Goal: Task Accomplishment & Management: Manage account settings

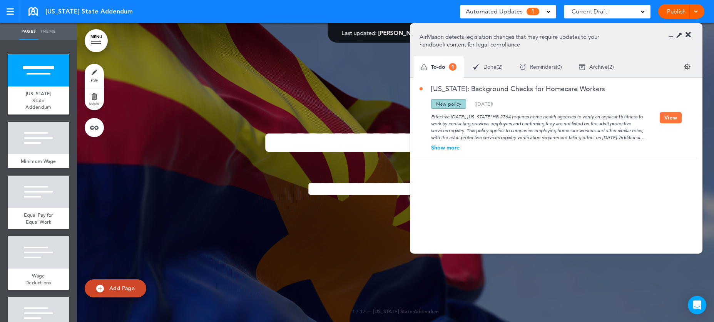
click at [670, 121] on button "View" at bounding box center [670, 117] width 22 height 11
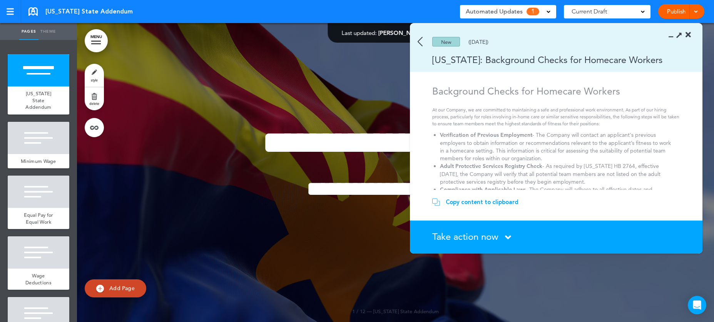
click at [472, 237] on span "Take action now" at bounding box center [465, 236] width 66 height 11
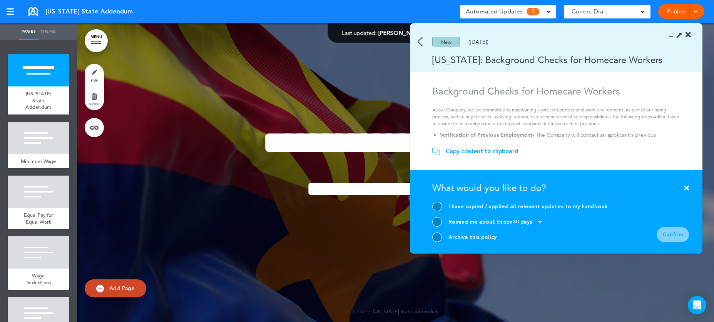
click at [438, 239] on div at bounding box center [437, 238] width 10 height 10
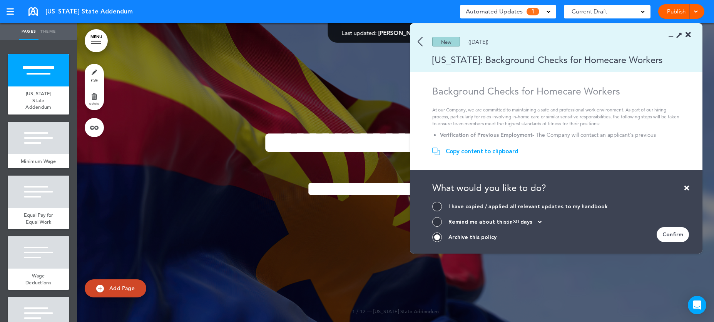
click at [677, 236] on div "Confirm" at bounding box center [672, 234] width 32 height 15
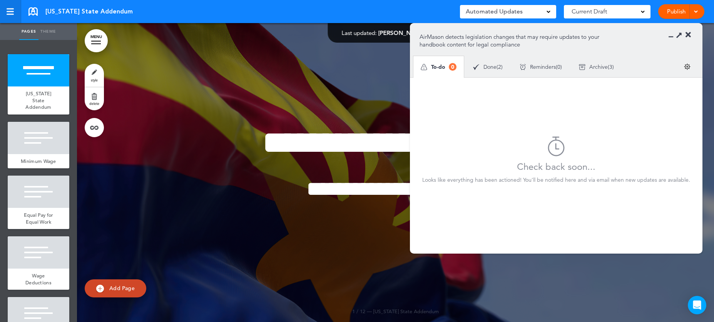
click at [10, 14] on div at bounding box center [10, 14] width 7 height 1
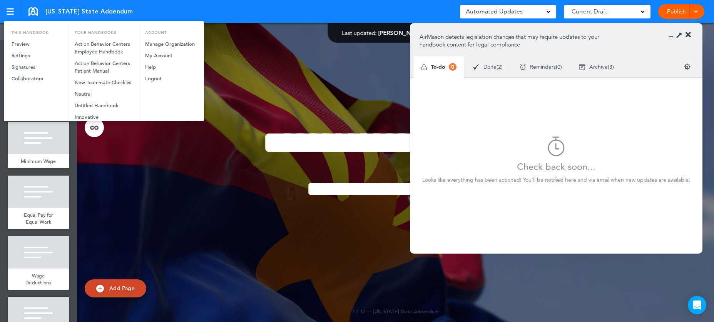
click at [33, 7] on div at bounding box center [357, 161] width 714 height 322
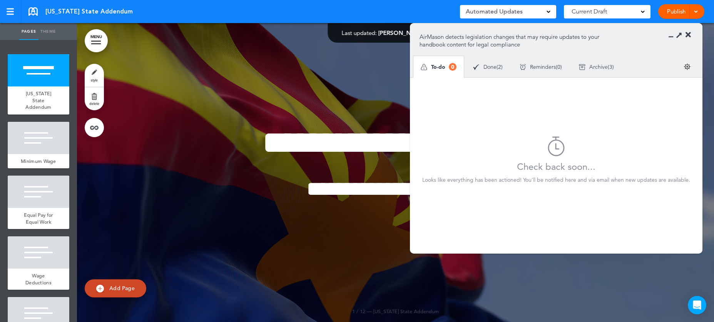
drag, startPoint x: 25, startPoint y: 12, endPoint x: 51, endPoint y: 11, distance: 25.4
click at [25, 12] on div "Arizona State Addendum Saved! Automated Updates 0 Auto policy updates AirMason …" at bounding box center [357, 11] width 714 height 23
click at [35, 13] on link at bounding box center [32, 11] width 9 height 8
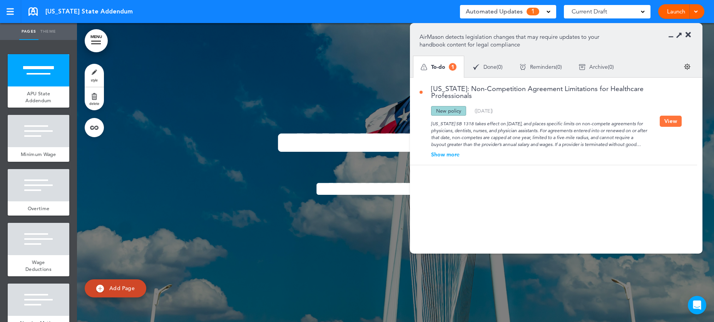
click at [672, 119] on button "View" at bounding box center [670, 121] width 22 height 11
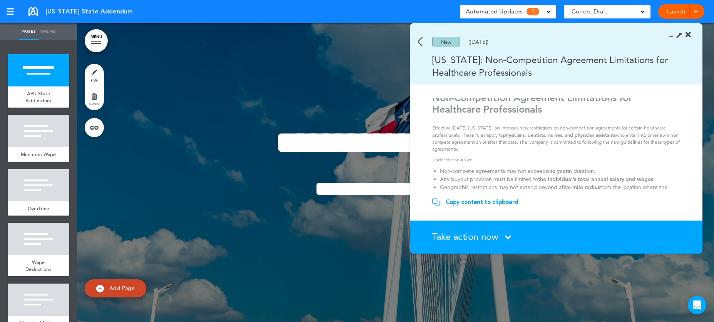
scroll to position [5, 0]
click at [476, 237] on span "Take action now" at bounding box center [465, 236] width 66 height 11
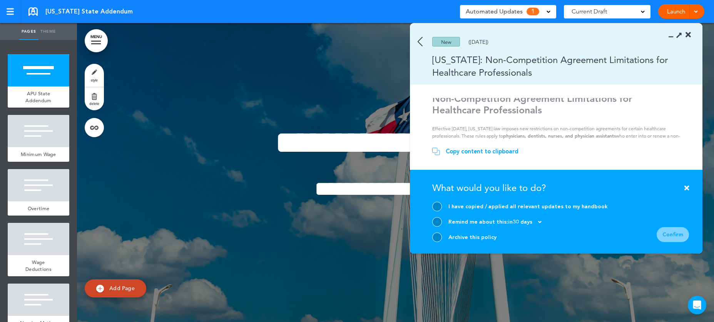
click at [437, 236] on div at bounding box center [437, 238] width 10 height 10
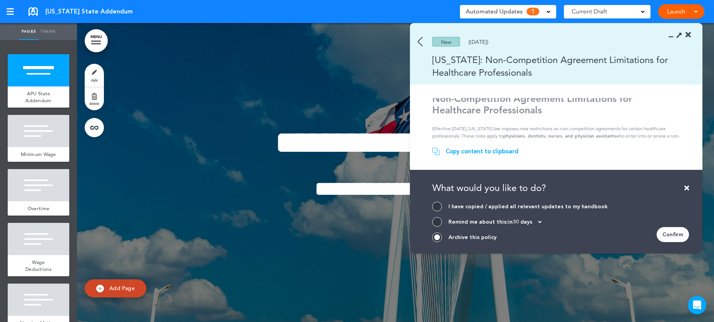
click at [664, 234] on div "Confirm" at bounding box center [672, 234] width 32 height 15
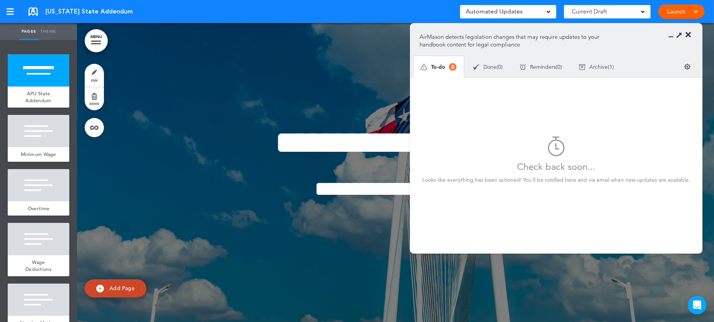
click at [687, 33] on icon at bounding box center [687, 35] width 5 height 8
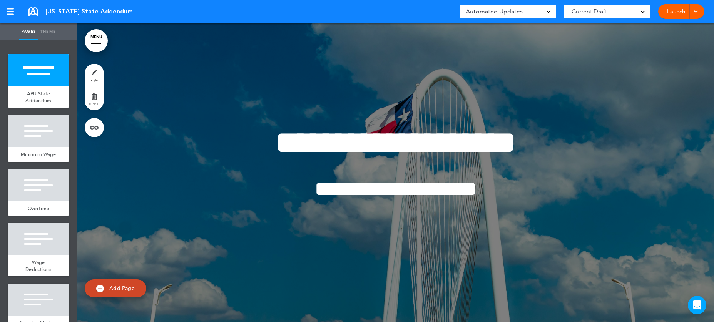
click at [27, 10] on div "Texas State Addendum Saved! Automated Updates 0 Auto policy updates AirMason de…" at bounding box center [357, 11] width 714 height 23
click at [30, 10] on link at bounding box center [32, 11] width 9 height 8
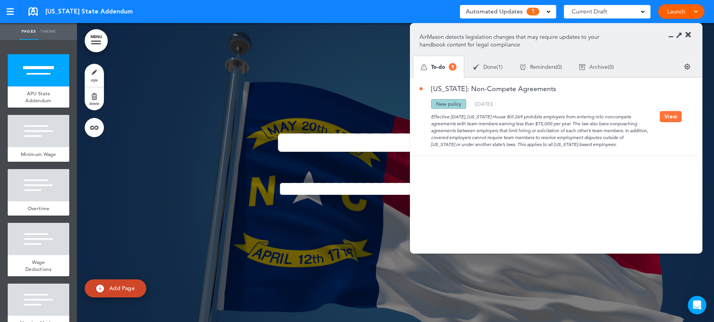
click at [556, 137] on div "Effective July 1, 2025, North Carolina House Bill 269 prohibits employers from …" at bounding box center [539, 128] width 240 height 39
click at [659, 121] on button "View" at bounding box center [670, 116] width 22 height 11
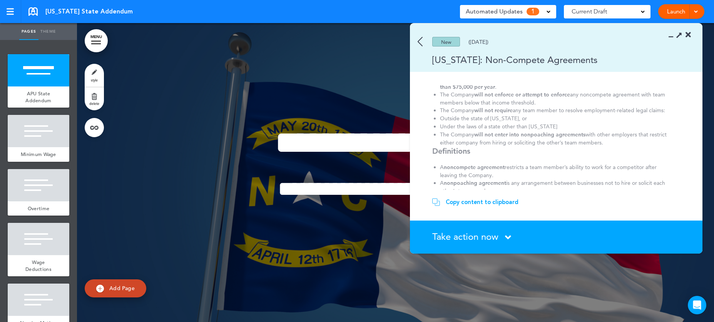
scroll to position [51, 0]
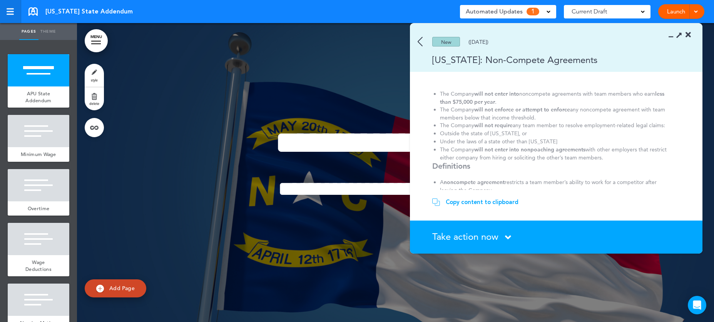
click at [12, 14] on div at bounding box center [10, 14] width 7 height 1
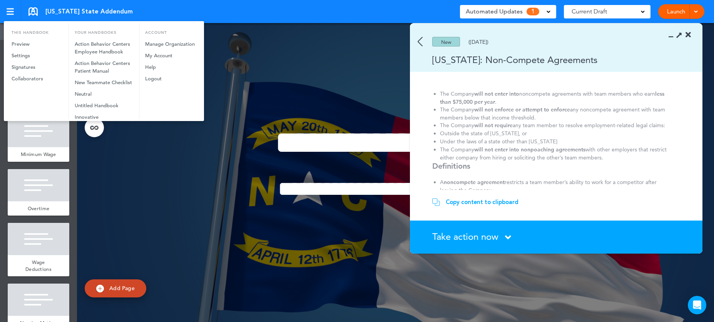
click at [33, 5] on div at bounding box center [357, 161] width 714 height 322
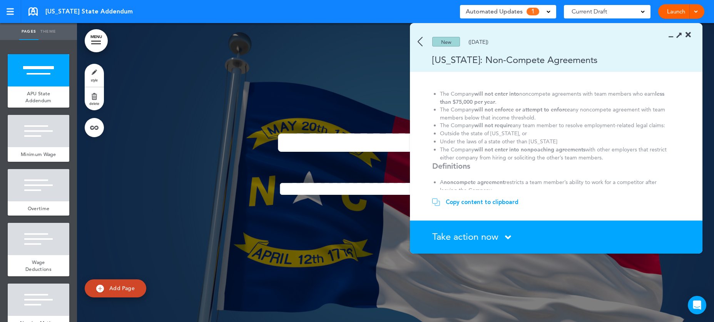
click at [33, 8] on link at bounding box center [32, 11] width 9 height 8
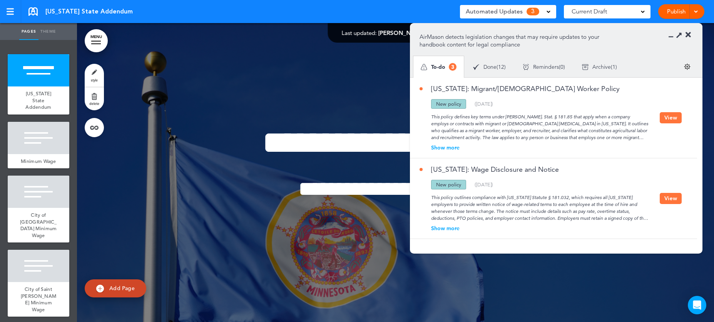
drag, startPoint x: 671, startPoint y: 119, endPoint x: 666, endPoint y: 120, distance: 4.8
click at [671, 118] on button "View" at bounding box center [670, 117] width 22 height 11
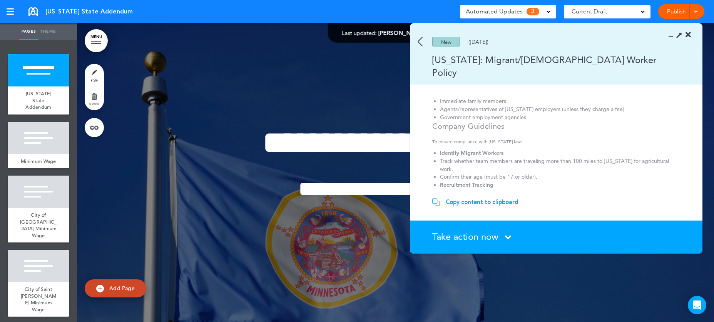
scroll to position [246, 0]
click at [493, 241] on span "Take action now" at bounding box center [465, 236] width 66 height 11
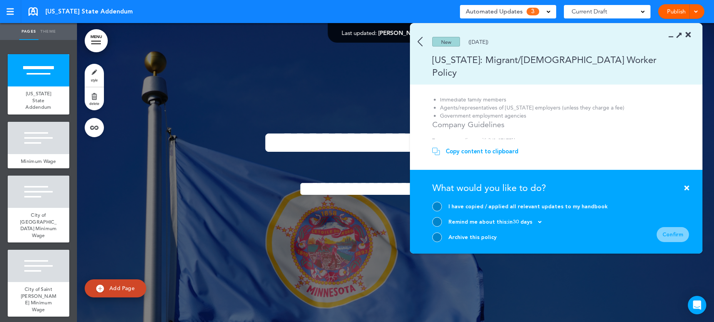
click at [439, 239] on div at bounding box center [437, 238] width 10 height 10
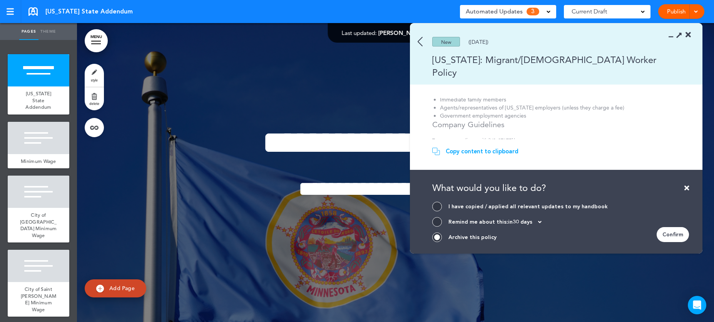
drag, startPoint x: 667, startPoint y: 236, endPoint x: 656, endPoint y: 234, distance: 11.8
click at [667, 236] on div "Confirm" at bounding box center [672, 234] width 32 height 15
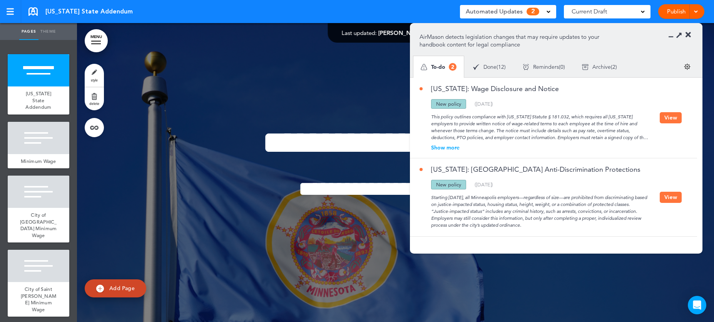
click at [671, 117] on button "View" at bounding box center [670, 117] width 22 height 11
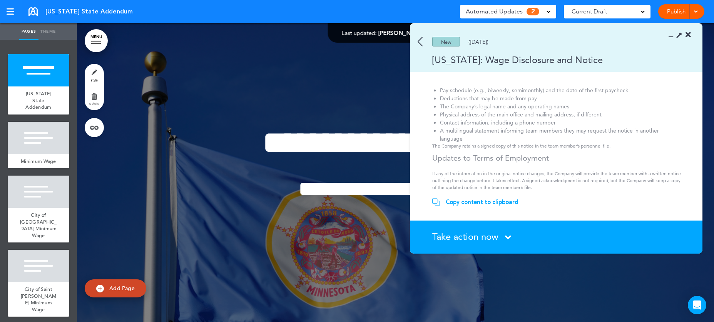
scroll to position [99, 0]
click at [419, 40] on img at bounding box center [419, 42] width 5 height 10
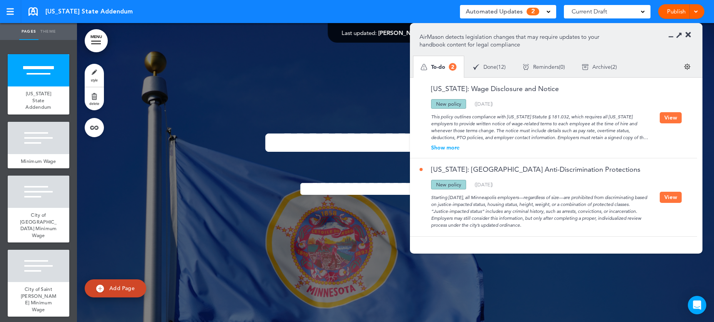
click at [671, 195] on button "View" at bounding box center [670, 197] width 22 height 11
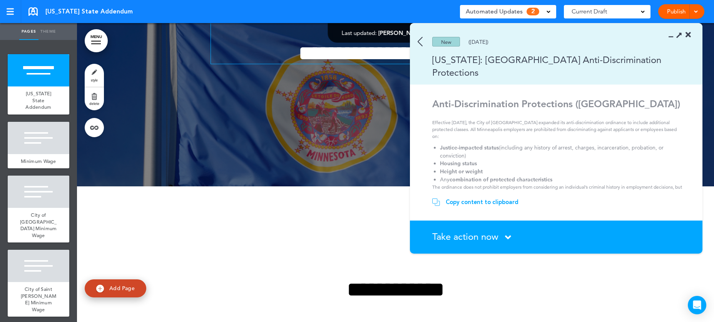
scroll to position [136, 0]
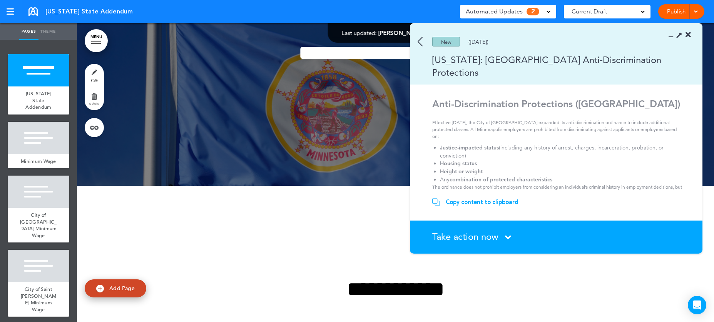
click at [474, 202] on div "Copy content to clipboard" at bounding box center [481, 202] width 73 height 8
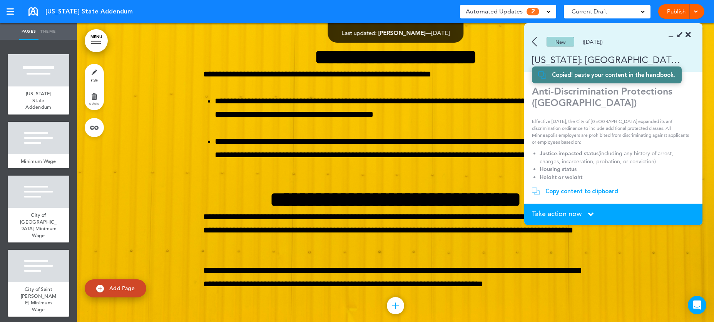
scroll to position [8133, 0]
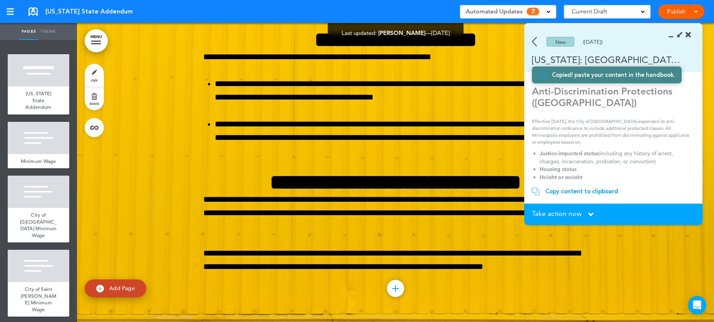
click at [116, 286] on span "Add Page" at bounding box center [121, 288] width 25 height 7
type input "********"
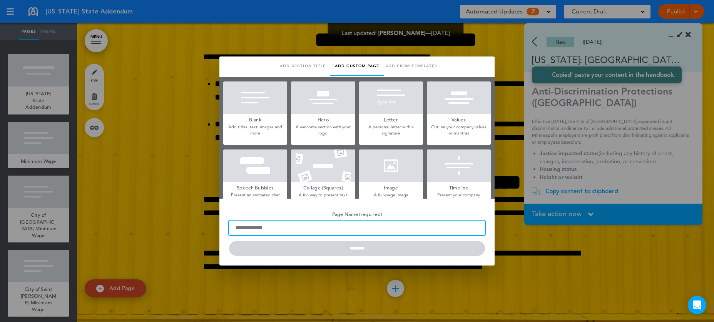
click at [280, 225] on input "Page Name (required)" at bounding box center [357, 228] width 256 height 15
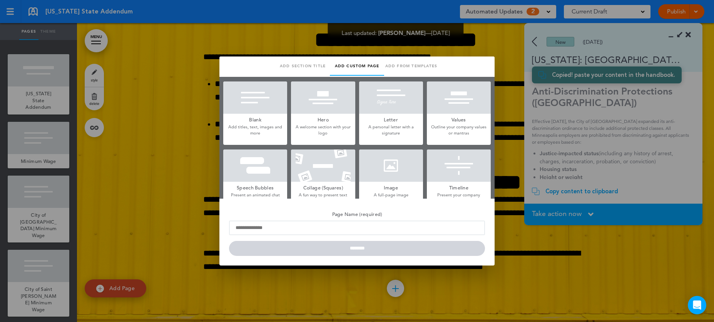
click at [262, 126] on p "Add titles, text, images and more" at bounding box center [255, 130] width 64 height 12
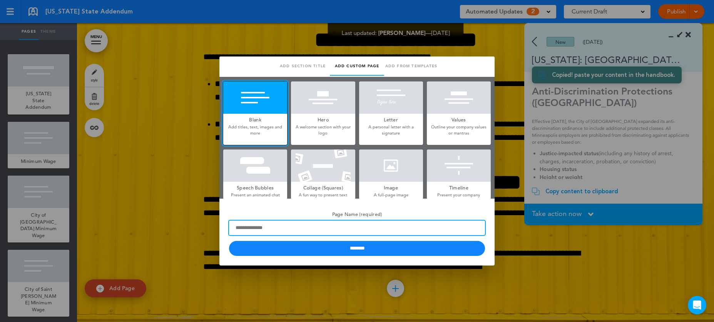
click at [259, 228] on input "Page Name (required)" at bounding box center [357, 228] width 256 height 15
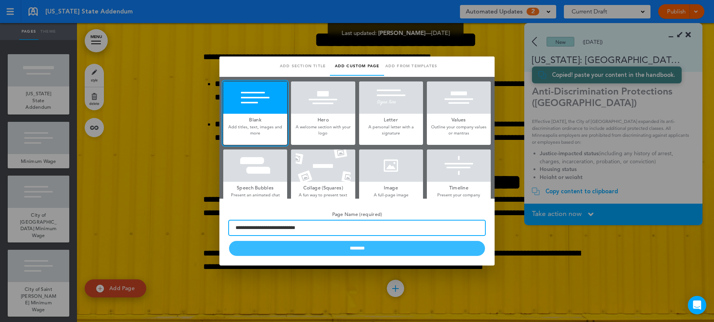
type input "**********"
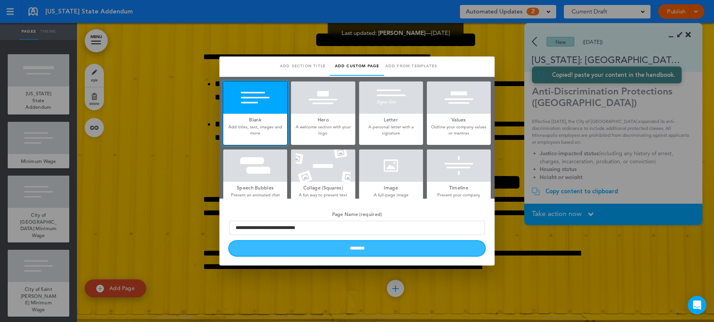
click at [346, 247] on input "********" at bounding box center [357, 248] width 256 height 15
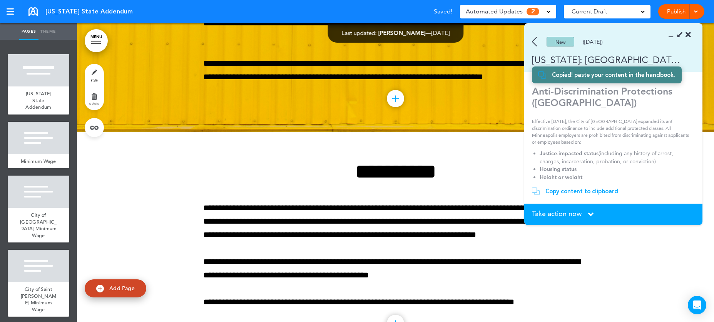
scroll to position [8358, 0]
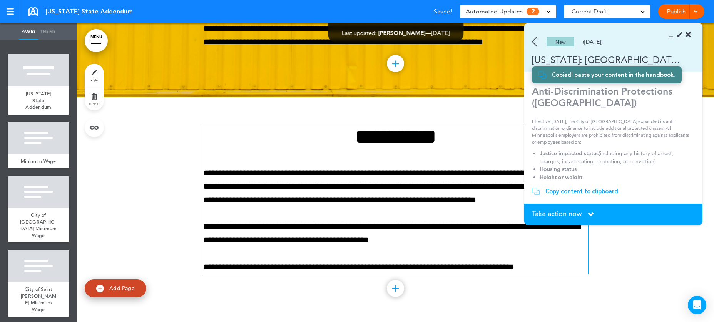
click at [364, 143] on h1 "**********" at bounding box center [395, 136] width 385 height 21
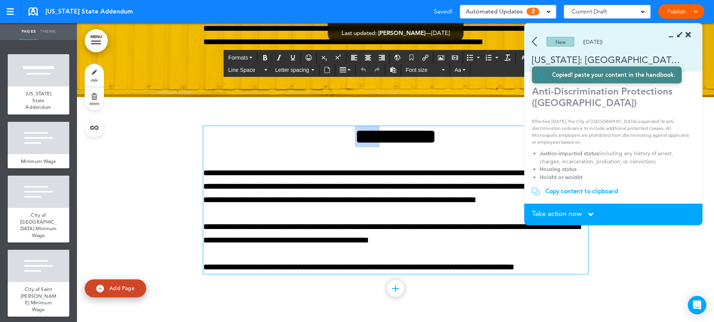
click at [364, 143] on h1 "**********" at bounding box center [395, 136] width 385 height 21
paste div
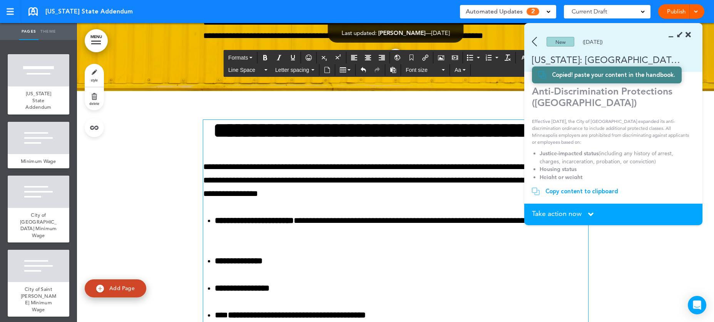
click at [203, 195] on p "**********" at bounding box center [395, 180] width 385 height 41
drag, startPoint x: 243, startPoint y: 195, endPoint x: 195, endPoint y: 195, distance: 47.7
click at [195, 195] on div "**********" at bounding box center [395, 325] width 637 height 469
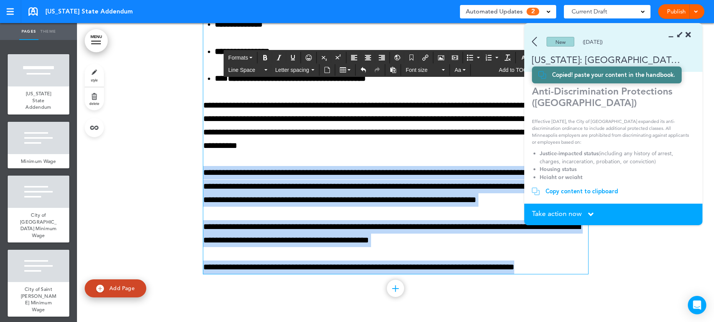
scroll to position [8623, 0]
drag, startPoint x: 203, startPoint y: 224, endPoint x: 528, endPoint y: 280, distance: 329.4
click at [528, 280] on div "**********" at bounding box center [395, 88] width 385 height 469
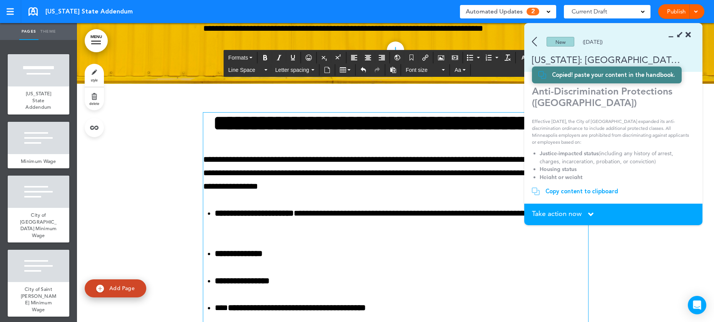
scroll to position [8306, 0]
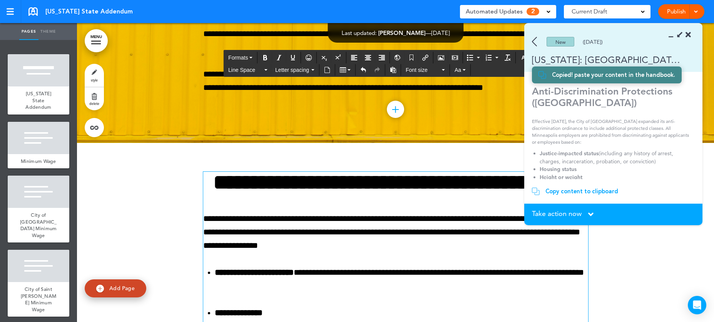
click at [562, 212] on span "Take action now" at bounding box center [557, 213] width 50 height 7
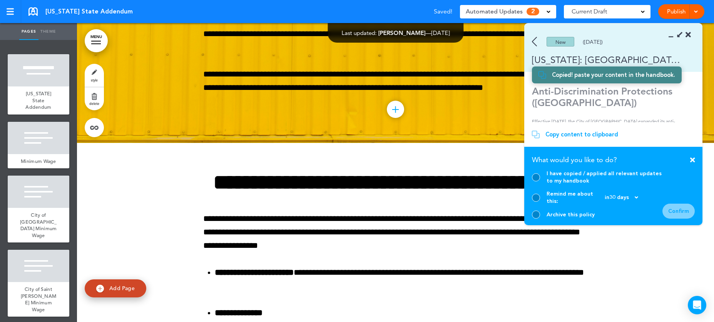
click at [538, 182] on div at bounding box center [536, 177] width 8 height 8
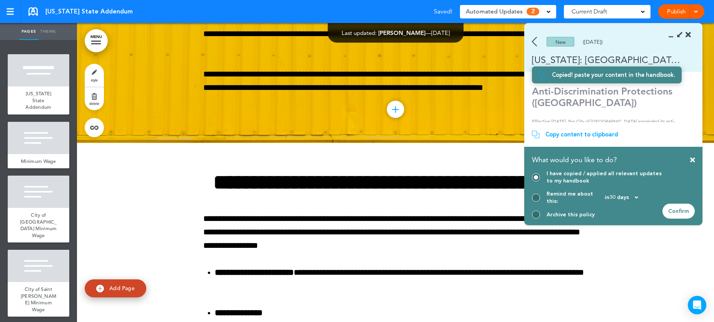
click at [689, 214] on div "Confirm" at bounding box center [678, 211] width 32 height 15
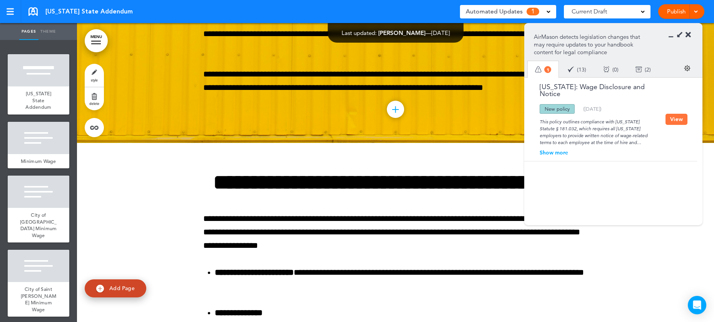
click at [679, 9] on link "Publish" at bounding box center [676, 11] width 24 height 15
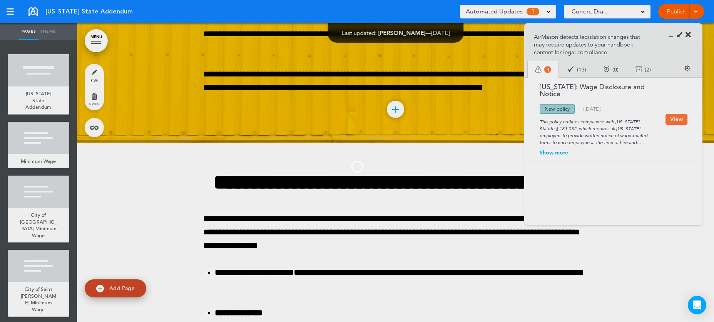
scroll to position [0, 0]
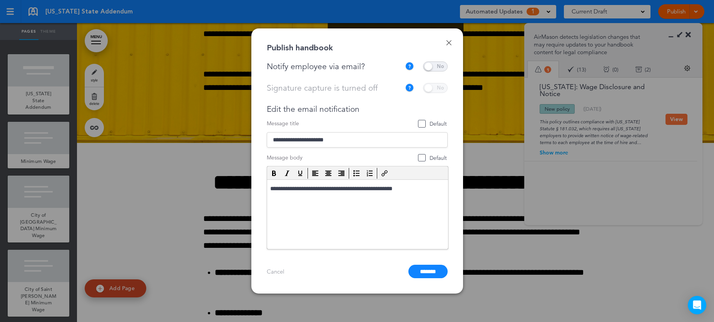
click at [435, 69] on span at bounding box center [435, 67] width 25 height 10
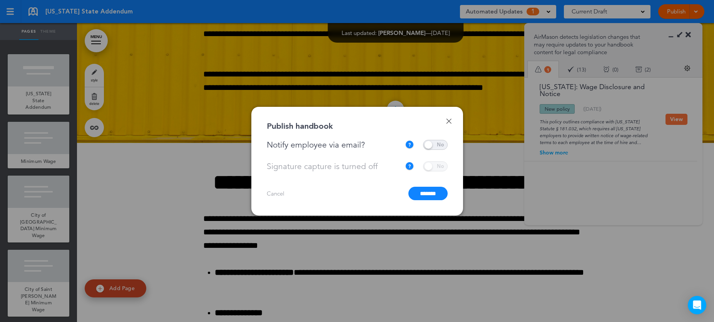
click at [422, 194] on input "*******" at bounding box center [427, 193] width 39 height 13
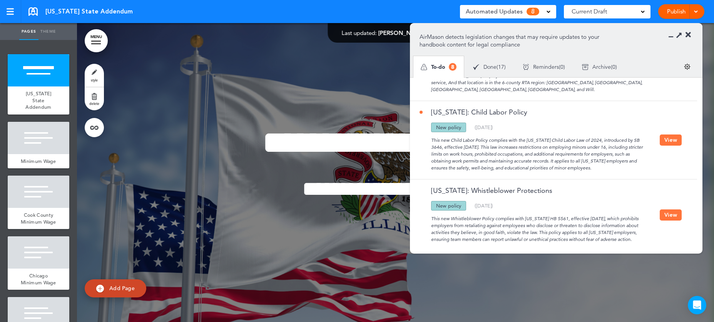
scroll to position [425, 0]
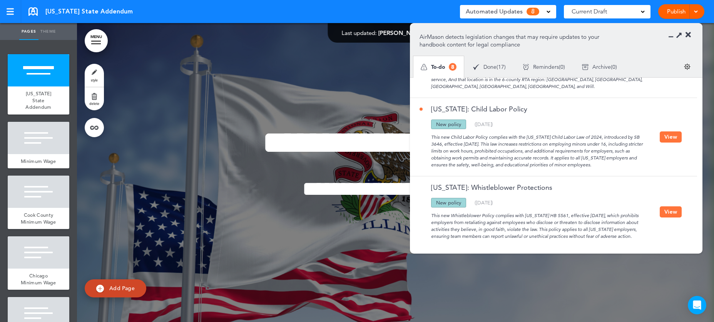
click at [678, 207] on button "View" at bounding box center [670, 212] width 22 height 11
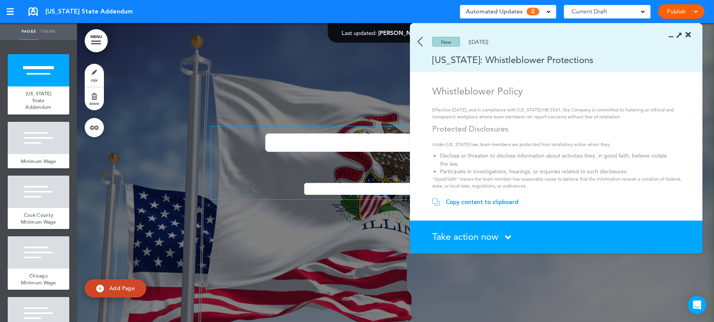
click at [287, 148] on h1 "**********" at bounding box center [395, 143] width 369 height 33
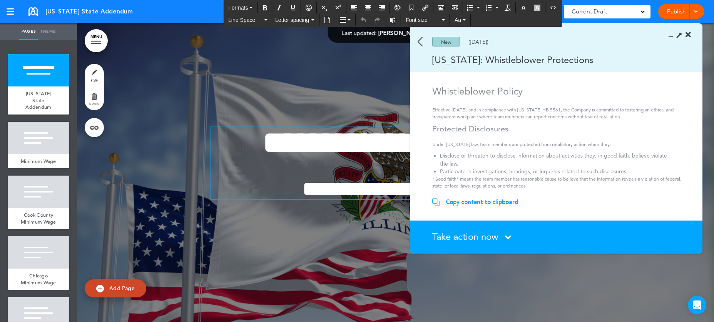
click at [696, 32] on section "New (12/03/2024) Illinois: Whistleblower Protections" at bounding box center [556, 47] width 292 height 48
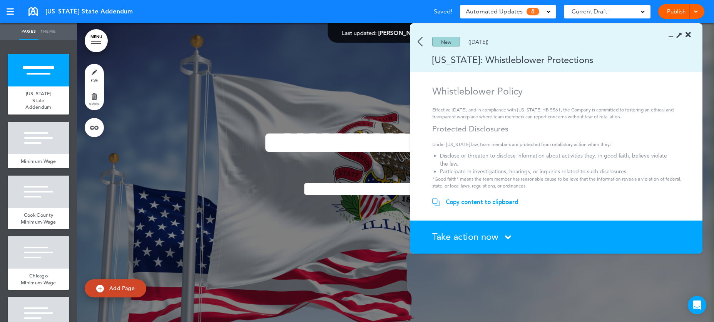
click at [692, 34] on section "New (12/03/2024) Illinois: Whistleblower Protections" at bounding box center [556, 47] width 292 height 48
click at [691, 34] on section "New (12/03/2024) Illinois: Whistleblower Protections" at bounding box center [556, 47] width 292 height 48
click at [688, 34] on icon at bounding box center [687, 35] width 5 height 8
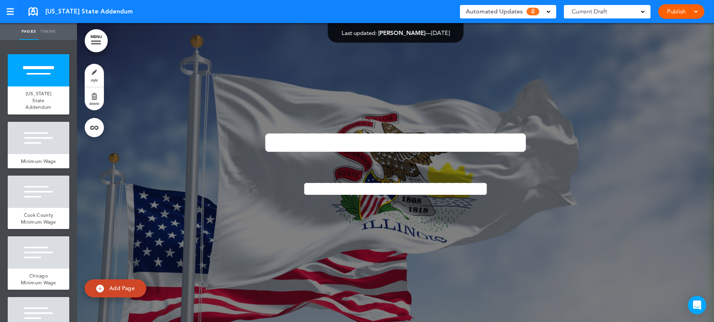
click at [535, 12] on span "8" at bounding box center [532, 12] width 13 height 8
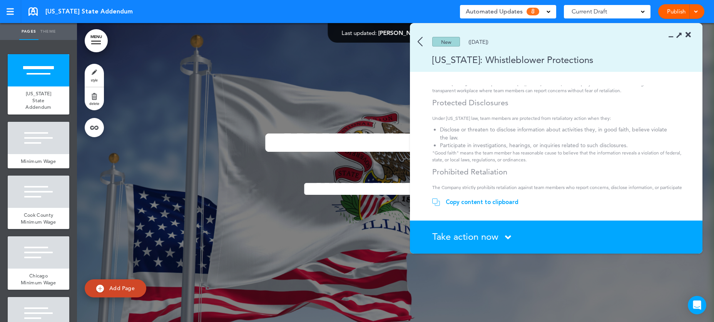
scroll to position [0, 0]
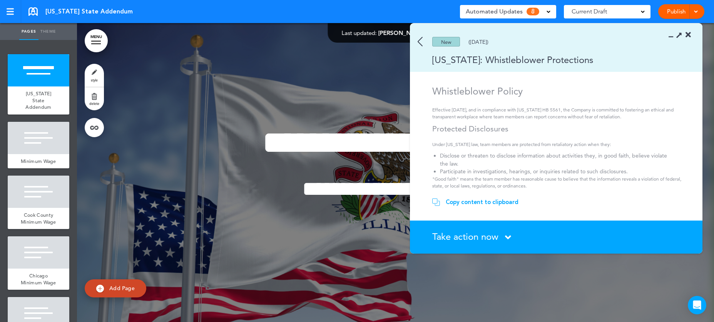
click at [421, 40] on img at bounding box center [419, 42] width 5 height 10
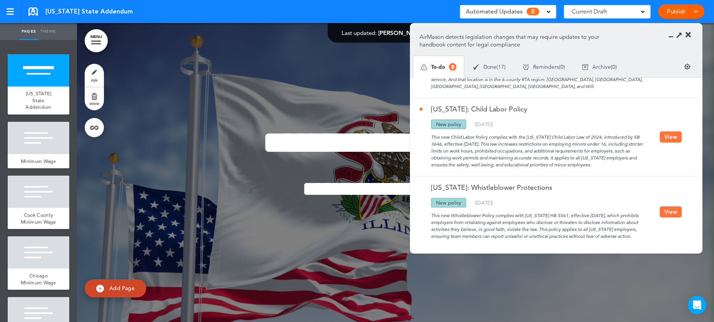
click at [671, 135] on button "View" at bounding box center [670, 137] width 22 height 11
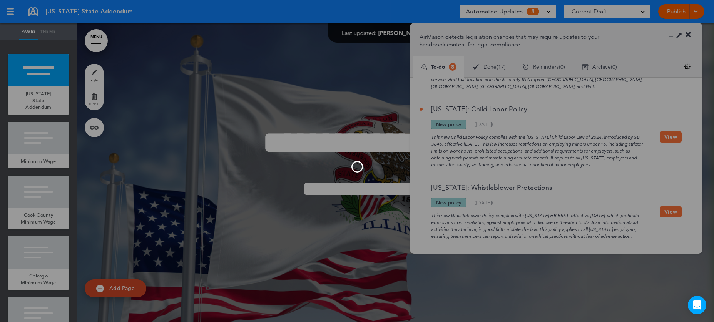
click at [671, 132] on div at bounding box center [357, 161] width 714 height 322
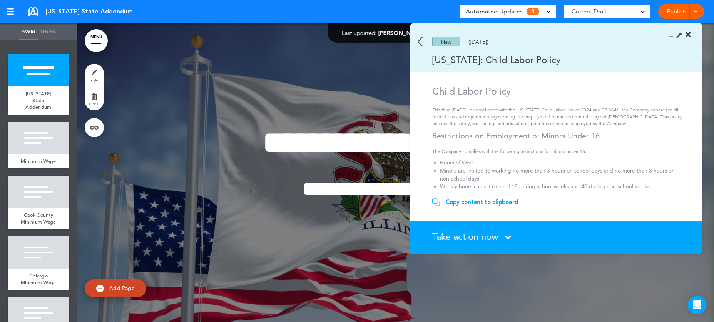
click at [482, 245] on section "Take action now Click here to change the status What would you like to do? I ha…" at bounding box center [556, 237] width 292 height 33
click at [480, 237] on span "Take action now" at bounding box center [465, 236] width 66 height 11
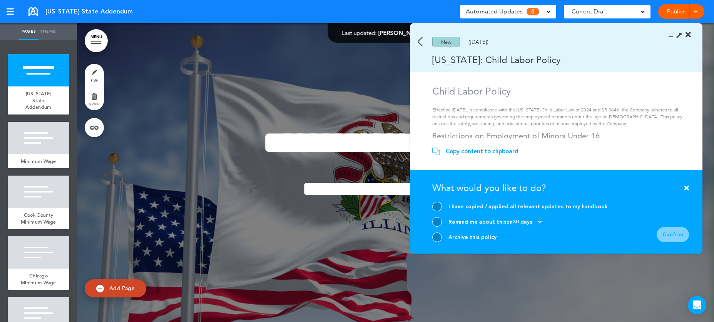
click at [435, 222] on div at bounding box center [437, 222] width 10 height 10
click at [673, 234] on div "Confirm" at bounding box center [672, 234] width 32 height 15
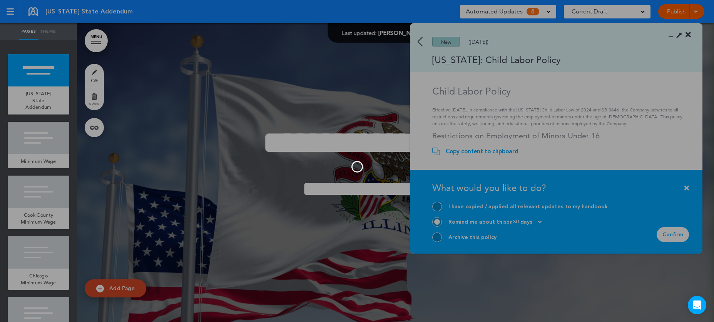
scroll to position [347, 0]
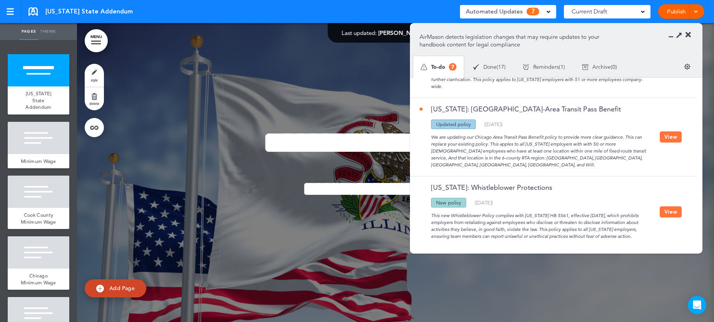
click at [664, 134] on button "View" at bounding box center [670, 137] width 22 height 11
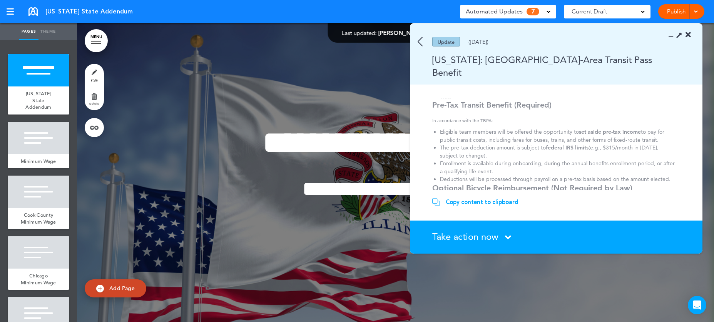
scroll to position [102, 0]
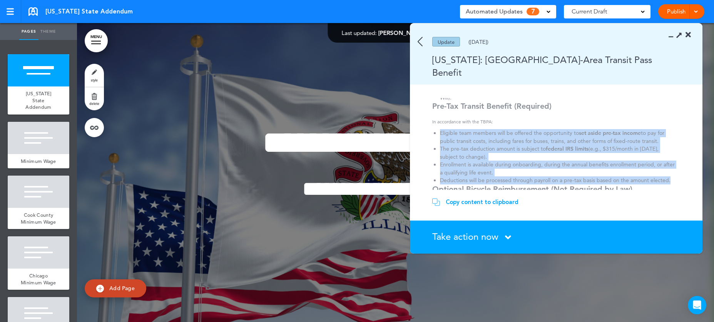
drag, startPoint x: 440, startPoint y: 111, endPoint x: 672, endPoint y: 158, distance: 236.7
click at [672, 158] on ol "Eligible team members will be offered the opportunity to set aside pre-tax inco…" at bounding box center [557, 156] width 250 height 55
copy ol "Eligible team members will be offered the opportunity to set aside pre-tax inco…"
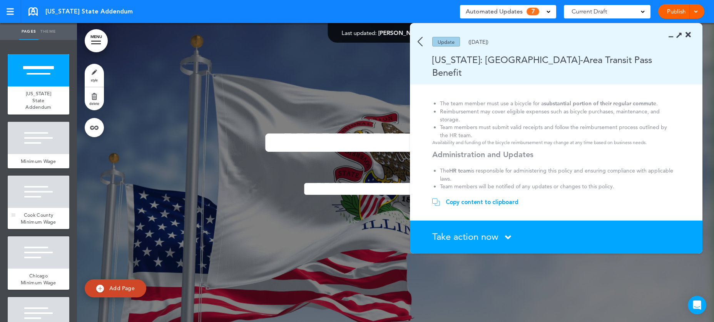
scroll to position [241, 0]
click at [491, 239] on span "Take action now" at bounding box center [465, 236] width 66 height 11
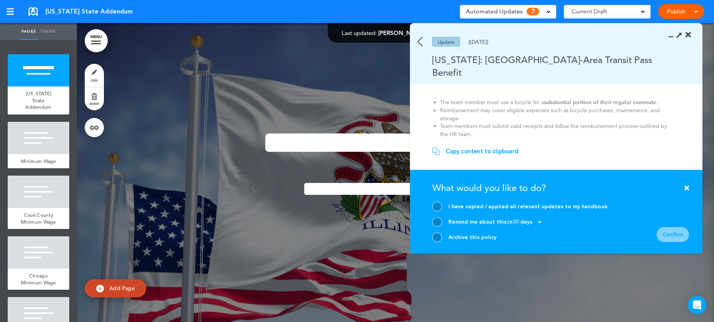
drag, startPoint x: 437, startPoint y: 205, endPoint x: 610, endPoint y: 235, distance: 176.2
click at [437, 205] on div at bounding box center [437, 207] width 10 height 10
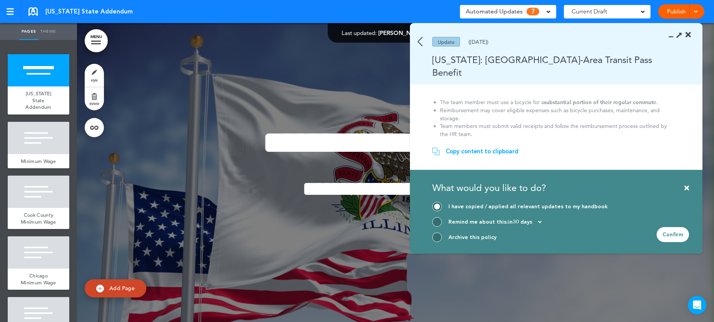
click at [667, 238] on div "Confirm" at bounding box center [672, 234] width 32 height 15
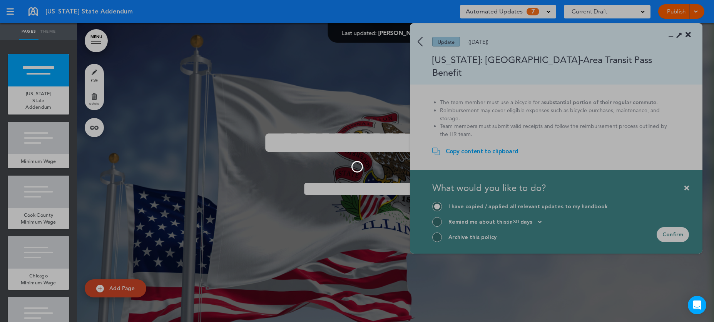
scroll to position [275, 0]
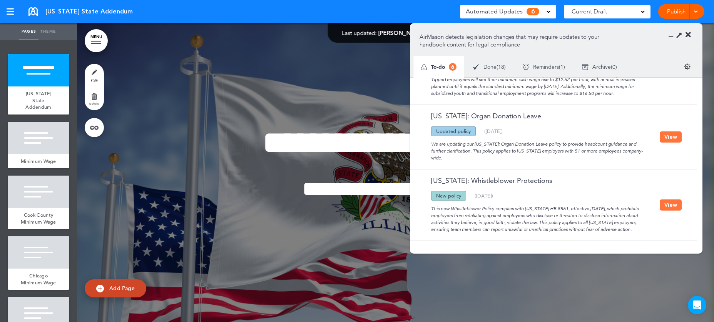
click at [657, 136] on div "Updated policy New policy Deleted policy ( 04/23/2025 )" at bounding box center [539, 132] width 240 height 10
click at [659, 139] on button "View" at bounding box center [670, 137] width 22 height 11
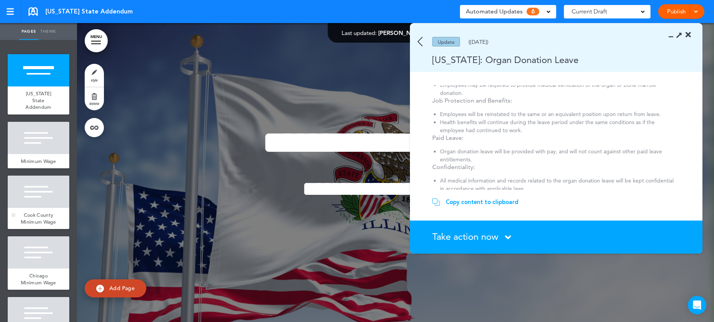
scroll to position [185, 0]
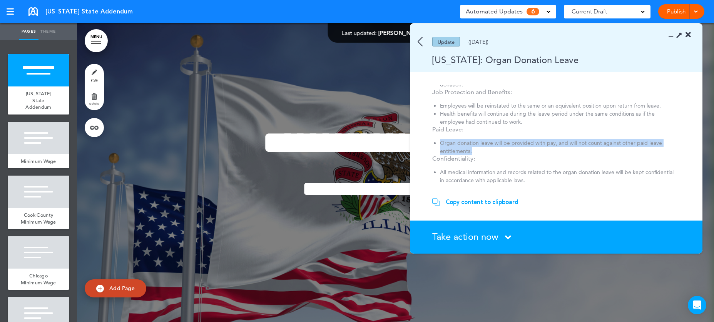
drag, startPoint x: 457, startPoint y: 140, endPoint x: 472, endPoint y: 144, distance: 16.3
click at [472, 144] on li "Organ donation leave will be provided with pay, and will not count against othe…" at bounding box center [557, 147] width 235 height 16
click at [418, 42] on img at bounding box center [419, 42] width 5 height 10
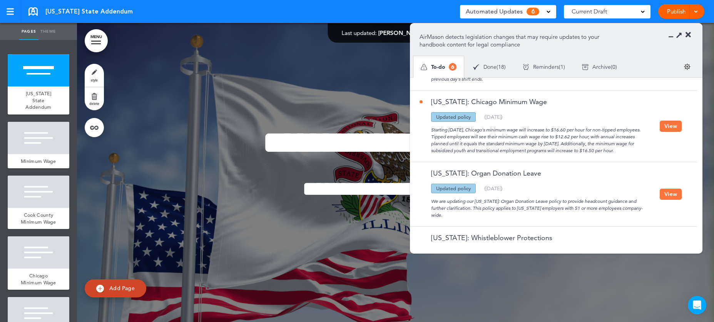
scroll to position [195, 0]
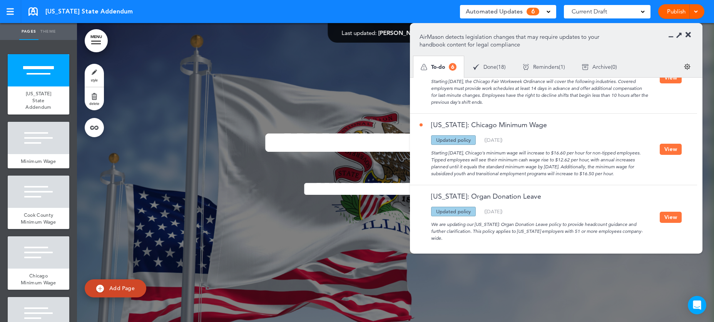
click at [664, 154] on button "View" at bounding box center [670, 149] width 22 height 11
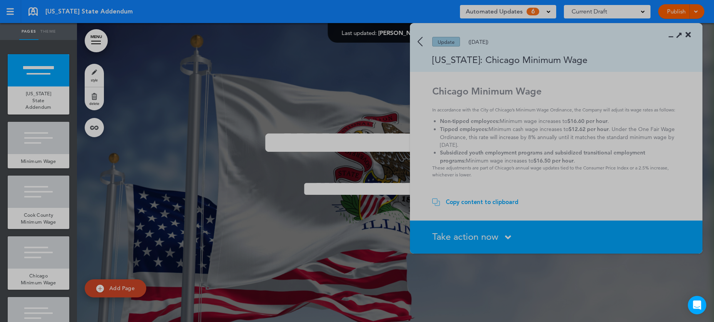
scroll to position [0, 0]
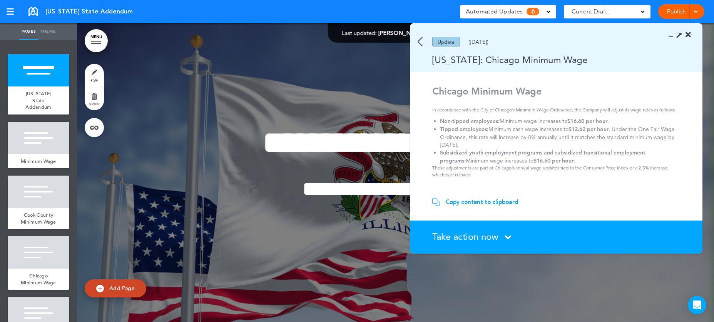
click at [423, 38] on div "Update (06/14/2025)" at bounding box center [545, 42] width 270 height 10
click at [422, 40] on img at bounding box center [419, 42] width 5 height 10
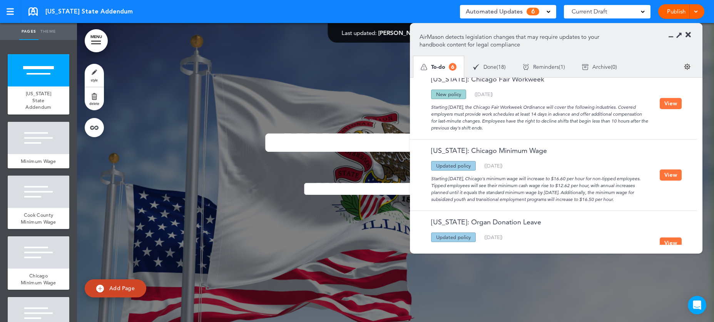
scroll to position [153, 0]
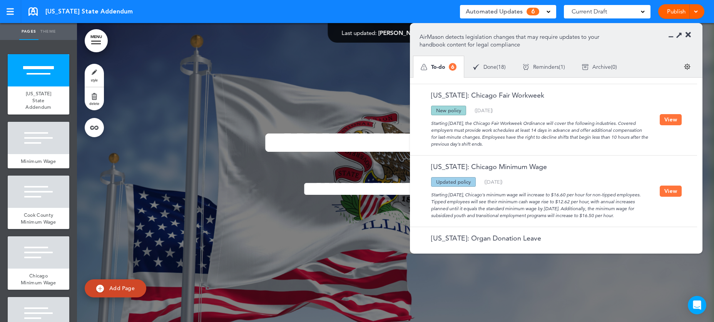
click at [675, 119] on button "View" at bounding box center [670, 119] width 22 height 11
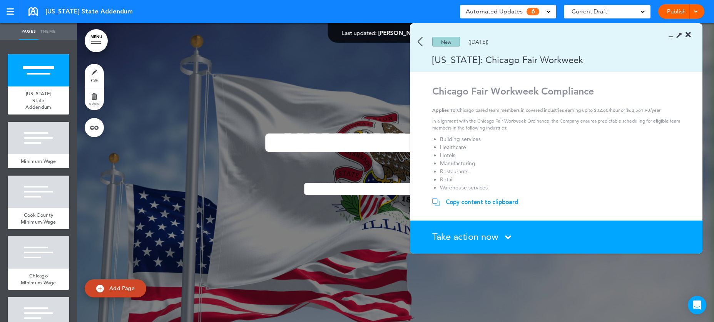
click at [489, 236] on span "Take action now" at bounding box center [465, 236] width 66 height 11
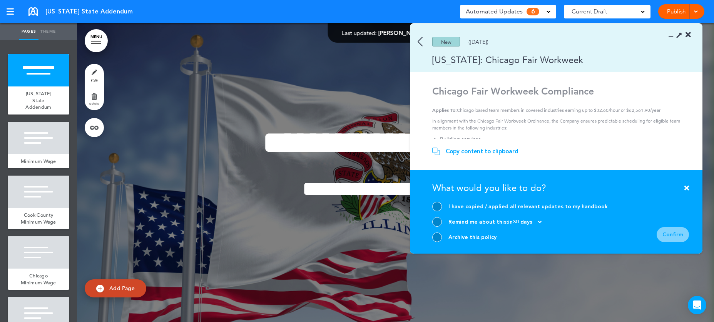
click at [438, 240] on div at bounding box center [437, 238] width 10 height 10
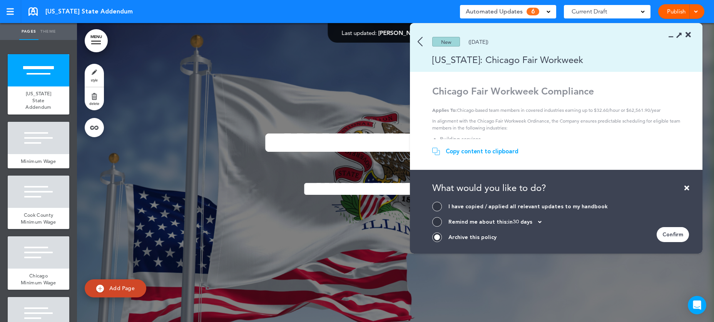
click at [677, 239] on div "Confirm" at bounding box center [672, 234] width 32 height 15
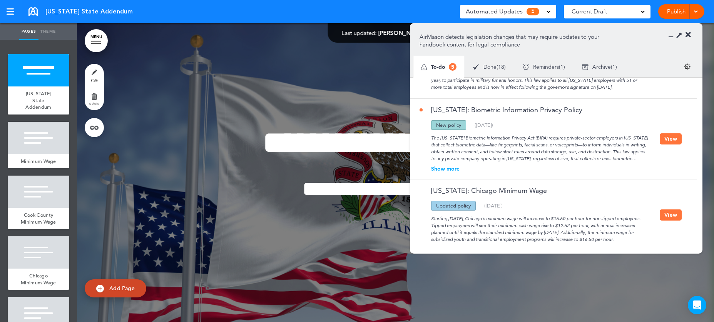
scroll to position [55, 0]
click at [672, 142] on button "View" at bounding box center [670, 140] width 22 height 11
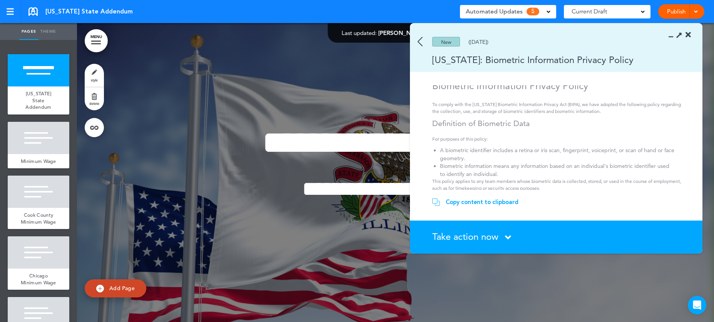
scroll to position [0, 0]
click at [513, 66] on section "New (07/25/2025) Illinois: Biometric Information Privacy Policy" at bounding box center [556, 47] width 292 height 48
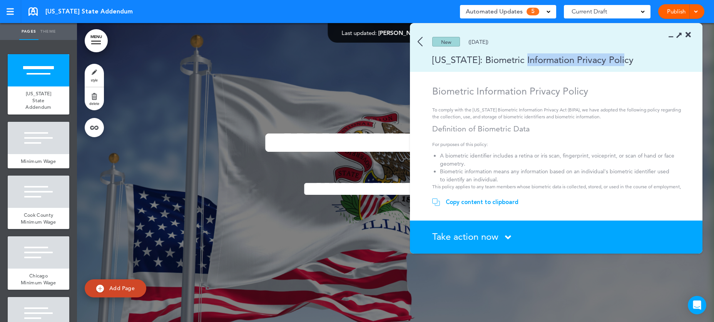
click at [513, 63] on div "Illinois: Biometric Information Privacy Policy" at bounding box center [545, 59] width 270 height 13
click at [419, 38] on img at bounding box center [419, 42] width 5 height 10
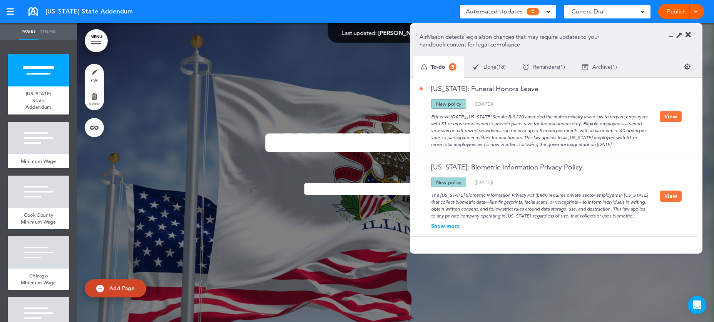
click at [671, 110] on div "Illinois: Funeral Honors Leave Updated policy New policy Deleted policy ( 08/06…" at bounding box center [551, 117] width 283 height 78
click at [671, 113] on button "View" at bounding box center [670, 116] width 22 height 11
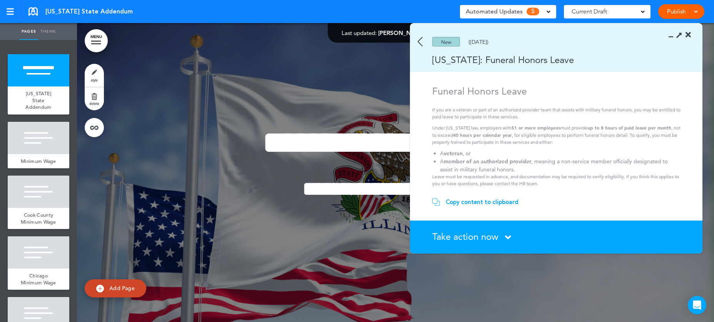
click at [483, 94] on h1 "Funeral Honors Leave" at bounding box center [557, 91] width 250 height 12
copy h1 "Funeral Honors Leave"
click at [439, 118] on p "If you are a veteran or part of an authorized provider team that assists with m…" at bounding box center [557, 114] width 250 height 14
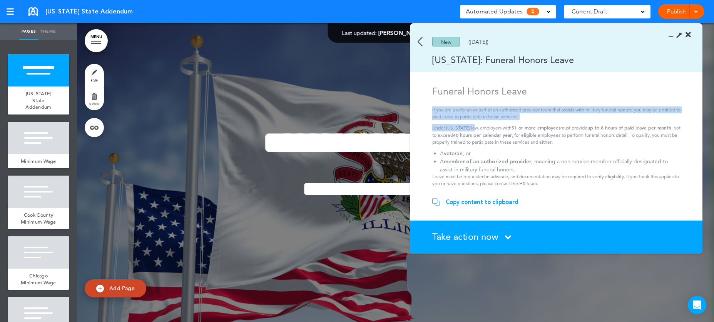
drag, startPoint x: 431, startPoint y: 109, endPoint x: 468, endPoint y: 127, distance: 41.1
click at [468, 127] on section "Funeral Honors Leave If you are a veteran or part of an authorized provider tea…" at bounding box center [553, 137] width 287 height 105
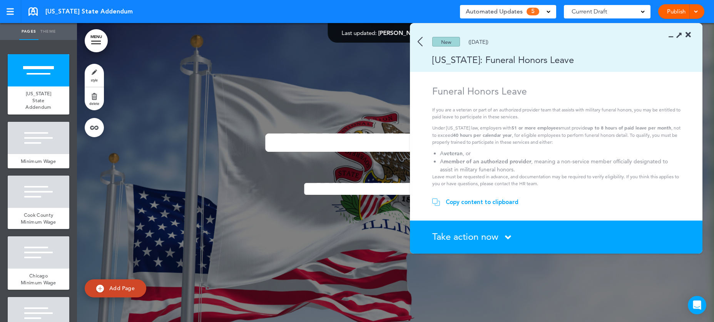
click at [470, 128] on p "Under Illinois law, employers with 51 or more employees must provide up to 8 ho…" at bounding box center [557, 135] width 250 height 22
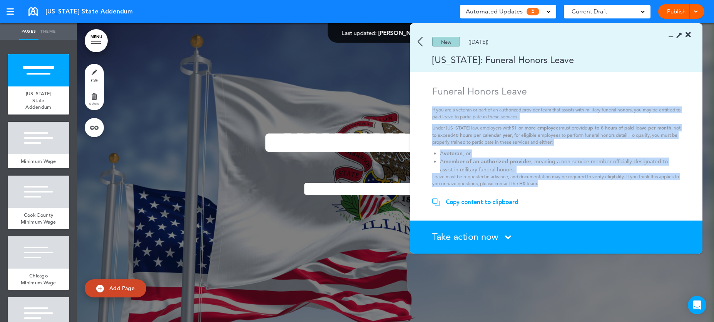
drag, startPoint x: 432, startPoint y: 110, endPoint x: 552, endPoint y: 183, distance: 141.1
click at [552, 183] on div "Funeral Honors Leave If you are a veteran or part of an authorized provider tea…" at bounding box center [557, 136] width 250 height 102
copy div "If you are a veteran or part of an authorized provider team that assists with m…"
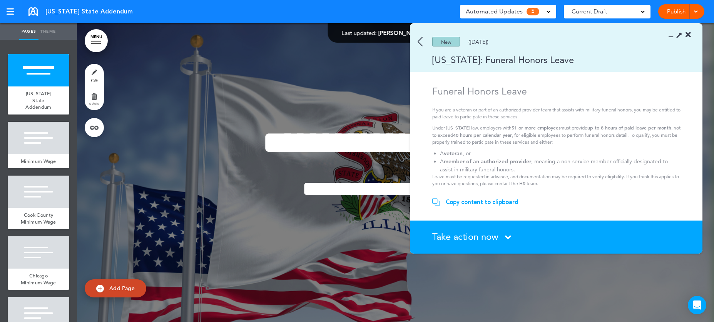
click at [426, 41] on div "New (08/06/2025)" at bounding box center [545, 42] width 270 height 10
click at [421, 40] on img at bounding box center [419, 42] width 5 height 10
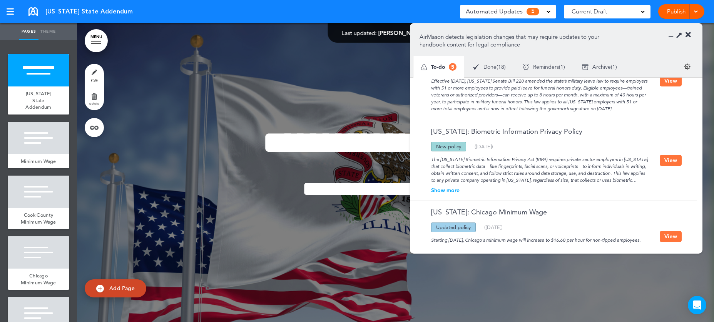
scroll to position [33, 0]
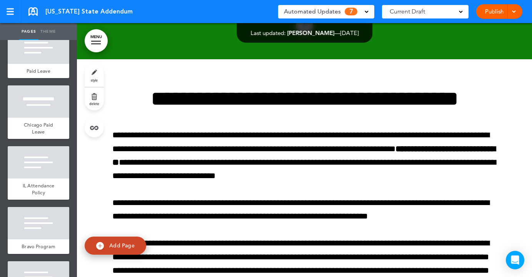
scroll to position [506, 0]
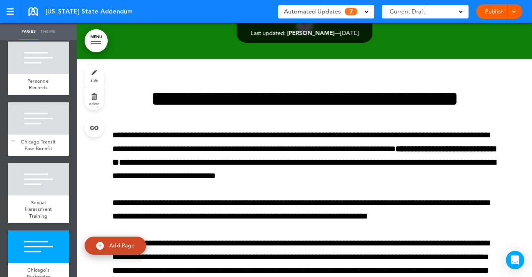
click at [42, 135] on div at bounding box center [39, 118] width 62 height 32
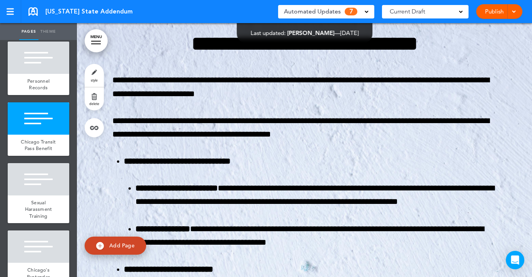
scroll to position [3206, 0]
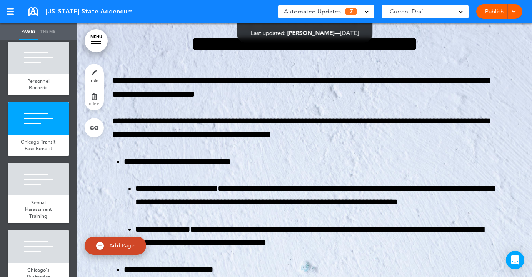
click at [248, 121] on p "**********" at bounding box center [304, 128] width 385 height 27
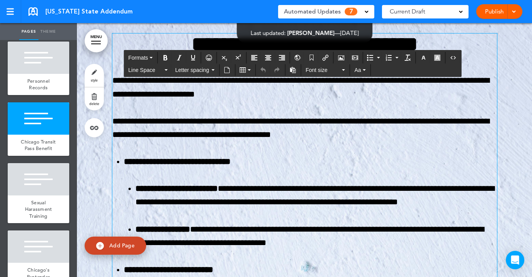
click at [305, 122] on p "**********" at bounding box center [304, 128] width 385 height 27
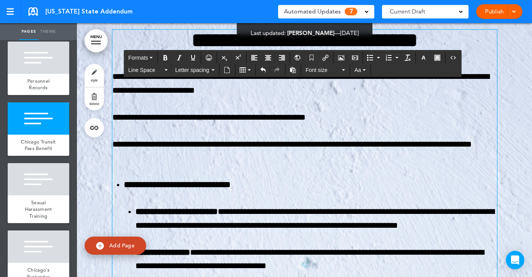
scroll to position [3209, 0]
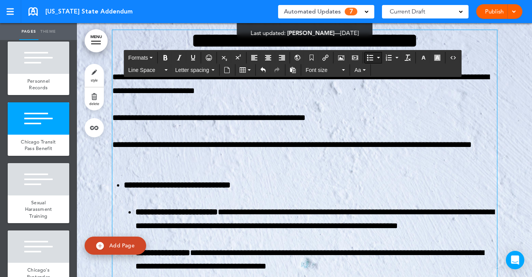
click at [371, 57] on icon "Bullet list" at bounding box center [370, 58] width 6 height 6
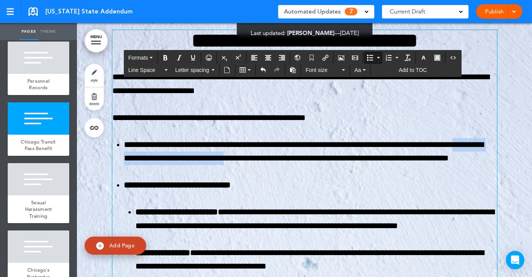
drag, startPoint x: 225, startPoint y: 160, endPoint x: 462, endPoint y: 145, distance: 237.5
click at [462, 145] on li "**********" at bounding box center [310, 151] width 373 height 27
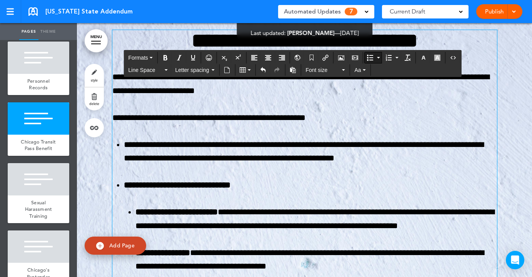
click at [404, 158] on li "**********" at bounding box center [310, 151] width 373 height 27
click at [173, 162] on li "**********" at bounding box center [310, 151] width 373 height 27
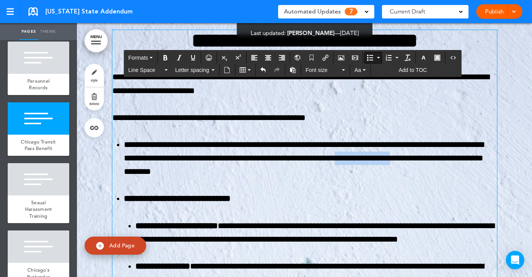
drag, startPoint x: 441, startPoint y: 161, endPoint x: 380, endPoint y: 162, distance: 60.4
click at [380, 162] on li "**********" at bounding box center [310, 158] width 373 height 41
click at [381, 163] on li "**********" at bounding box center [310, 158] width 373 height 41
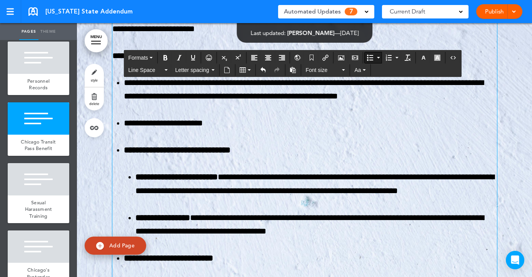
scroll to position [3268, 0]
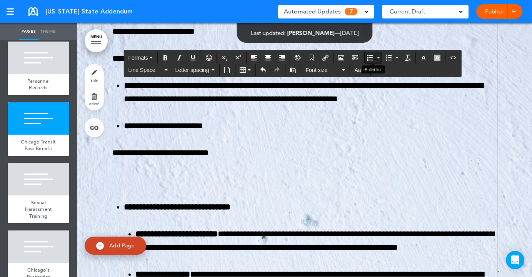
click at [366, 55] on button "Bullet list" at bounding box center [370, 57] width 11 height 11
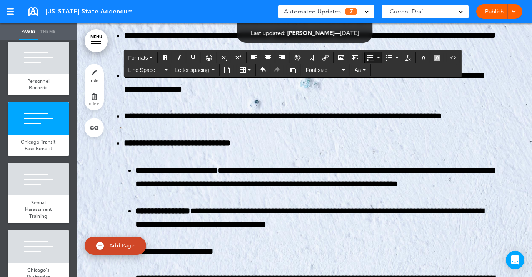
scroll to position [3484, 0]
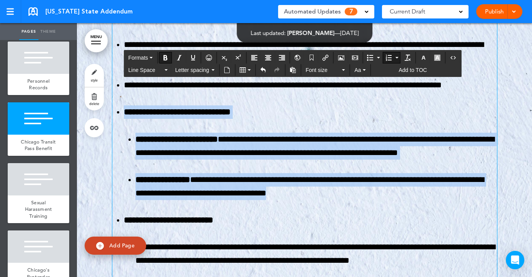
drag, startPoint x: 360, startPoint y: 197, endPoint x: 119, endPoint y: 115, distance: 254.2
click at [119, 115] on ol "**********" at bounding box center [304, 260] width 385 height 310
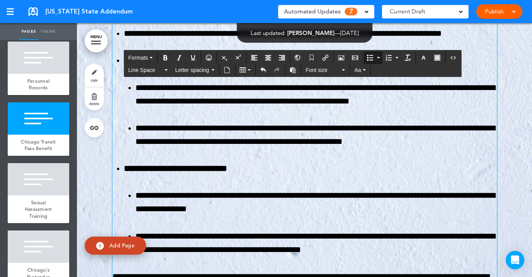
scroll to position [3536, 0]
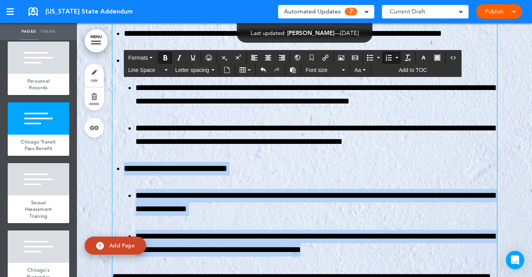
drag, startPoint x: 370, startPoint y: 252, endPoint x: 112, endPoint y: 167, distance: 272.4
click at [112, 167] on ol "**********" at bounding box center [304, 155] width 385 height 203
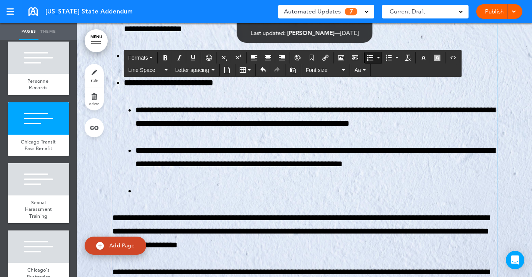
scroll to position [3501, 0]
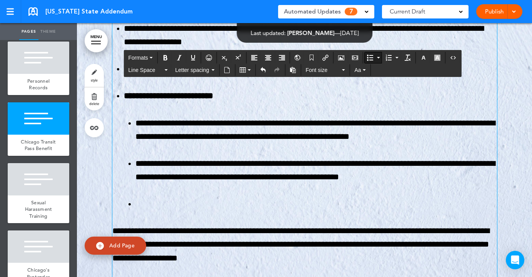
click at [162, 203] on li at bounding box center [316, 203] width 362 height 13
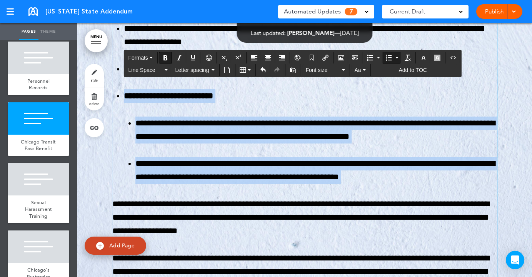
drag, startPoint x: 380, startPoint y: 182, endPoint x: 112, endPoint y: 98, distance: 280.1
click at [112, 98] on div "**********" at bounding box center [304, 15] width 385 height 554
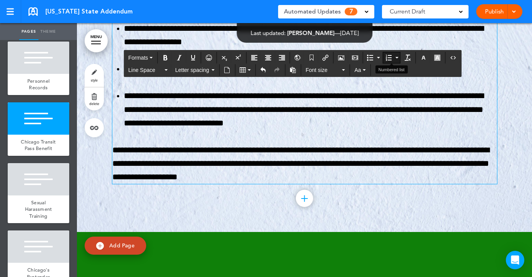
click at [392, 60] on icon "Numbered list" at bounding box center [388, 58] width 6 height 6
click at [338, 179] on p "**********" at bounding box center [304, 163] width 385 height 41
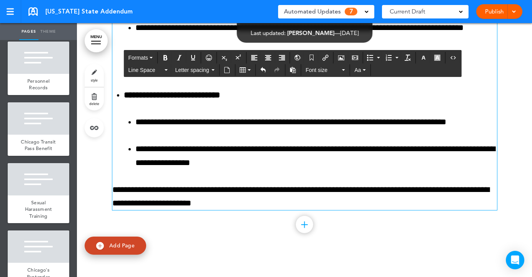
scroll to position [12629, 0]
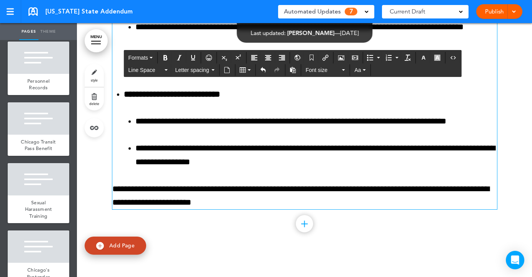
click at [294, 206] on p "**********" at bounding box center [304, 195] width 385 height 27
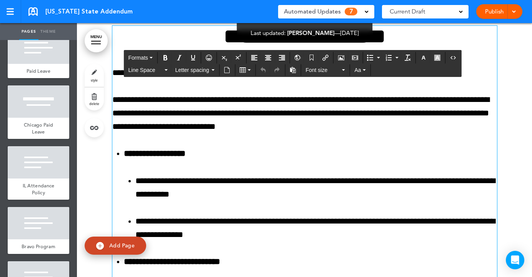
scroll to position [816, 0]
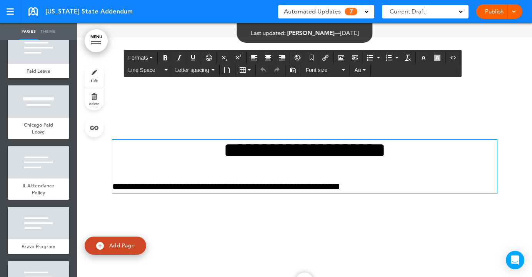
click at [307, 180] on p "**********" at bounding box center [304, 186] width 385 height 13
click at [302, 187] on p "**********" at bounding box center [304, 186] width 385 height 13
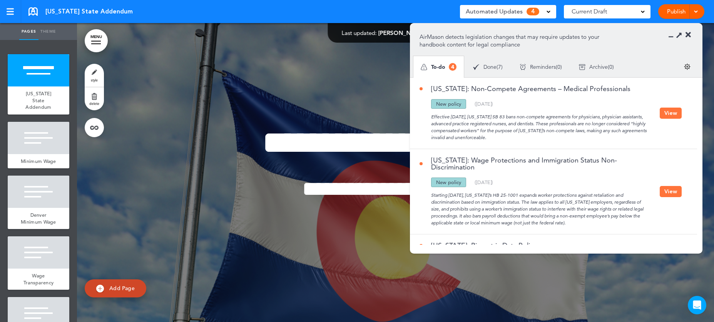
click at [667, 112] on button "View" at bounding box center [670, 113] width 22 height 11
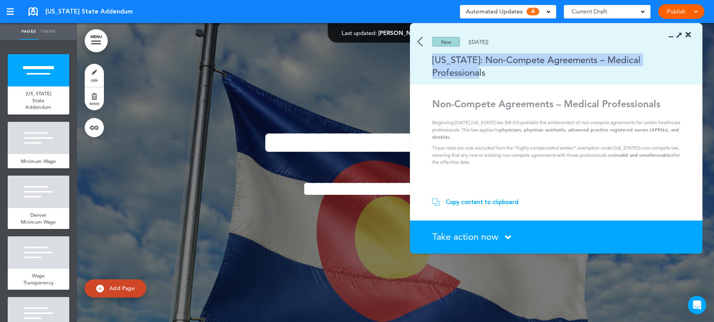
drag, startPoint x: 498, startPoint y: 69, endPoint x: 433, endPoint y: 60, distance: 65.7
click at [433, 60] on div "[US_STATE]: Non-Compete Agreements – Medical Professionals" at bounding box center [545, 65] width 270 height 25
copy div "[US_STATE]: Non-Compete Agreements – Medical Professionals"
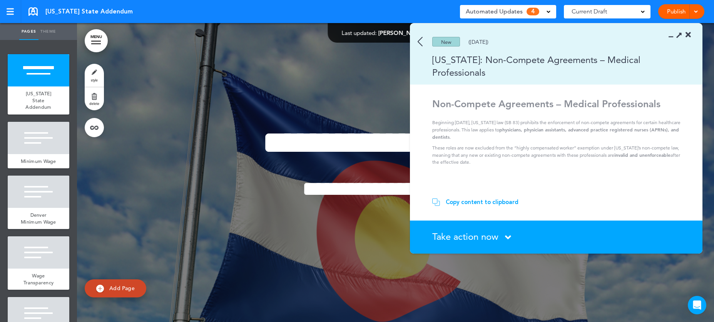
click at [425, 41] on div "New ([DATE])" at bounding box center [545, 42] width 270 height 10
click at [420, 41] on img at bounding box center [419, 42] width 5 height 10
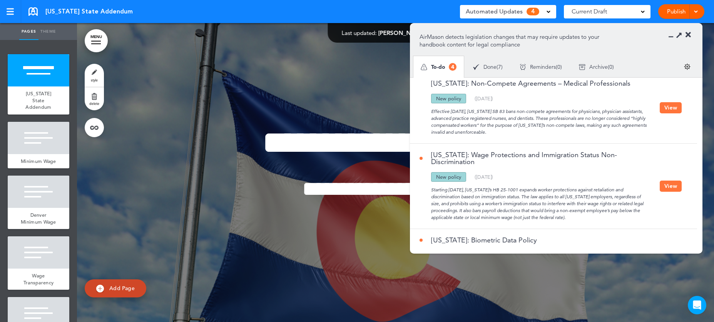
scroll to position [7, 0]
click at [667, 183] on button "View" at bounding box center [670, 184] width 22 height 11
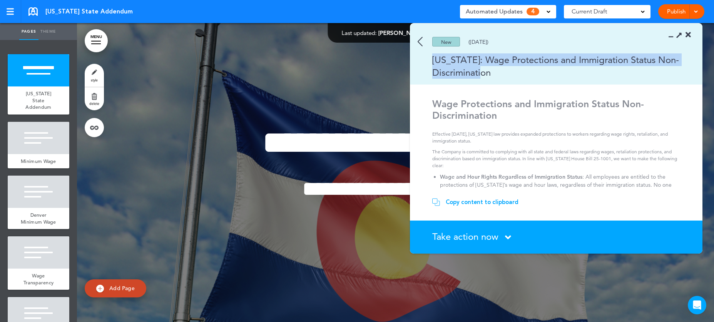
drag, startPoint x: 510, startPoint y: 75, endPoint x: 430, endPoint y: 65, distance: 80.2
click at [430, 65] on div "[US_STATE]: Wage Protections and Immigration Status Non-Discrimination" at bounding box center [545, 65] width 270 height 25
copy div "[US_STATE]: Wage Protections and Immigration Status Non-Discrimination"
click at [505, 80] on section "New ([DATE]) [US_STATE]: Wage Protections and Immigration Status Non-Discrimina…" at bounding box center [556, 53] width 292 height 61
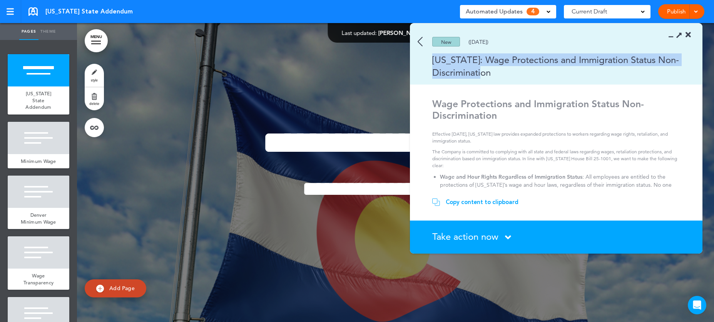
drag, startPoint x: 493, startPoint y: 73, endPoint x: 430, endPoint y: 61, distance: 64.6
click at [430, 61] on div "[US_STATE]: Wage Protections and Immigration Status Non-Discrimination" at bounding box center [545, 65] width 270 height 25
copy div "[US_STATE]: Wage Protections and Immigration Status Non-Discrimination"
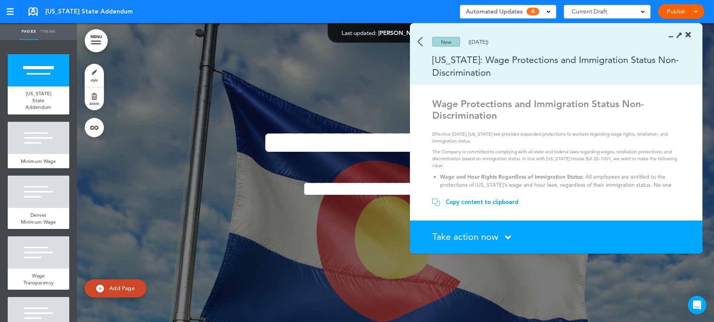
click at [424, 43] on div "New ([DATE])" at bounding box center [545, 42] width 270 height 10
click at [422, 43] on img at bounding box center [419, 42] width 5 height 10
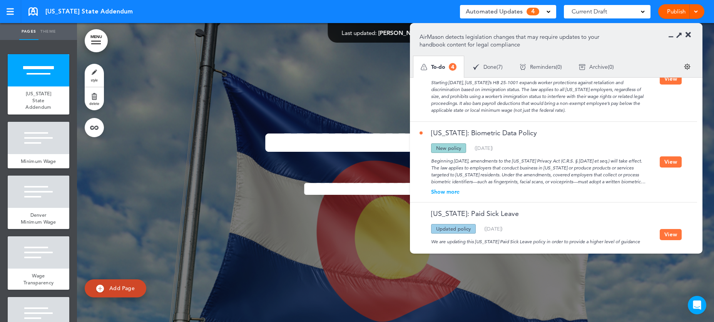
scroll to position [124, 0]
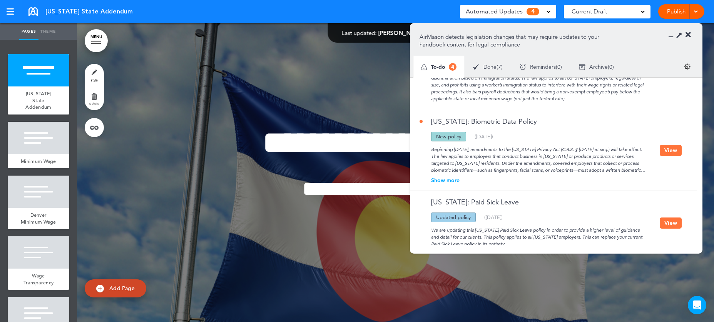
click at [509, 118] on link "[US_STATE]: Biometric Data Policy" at bounding box center [477, 121] width 117 height 7
drag, startPoint x: 544, startPoint y: 114, endPoint x: 424, endPoint y: 112, distance: 120.0
click at [424, 118] on div "[US_STATE]: Biometric Data Policy" at bounding box center [539, 125] width 240 height 14
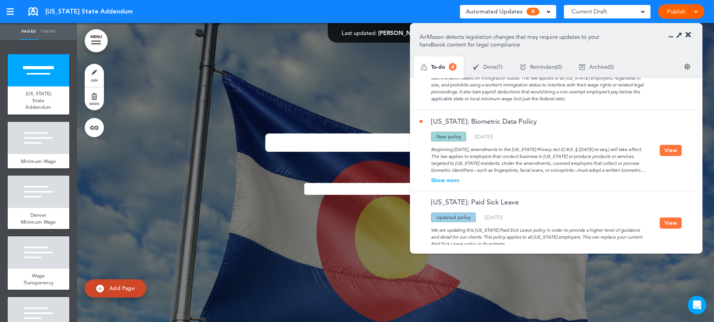
copy link "[US_STATE]: Biometric Data Policy"
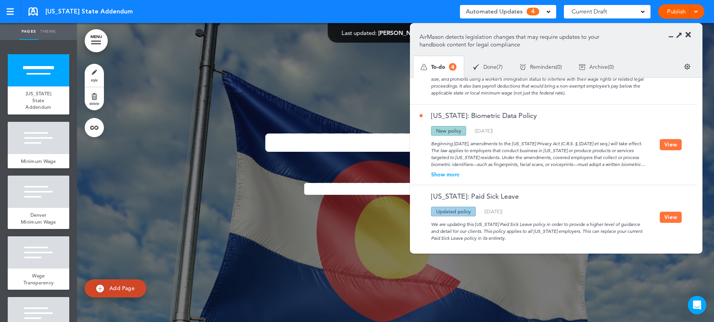
scroll to position [132, 0]
click at [672, 210] on button "View" at bounding box center [670, 215] width 22 height 11
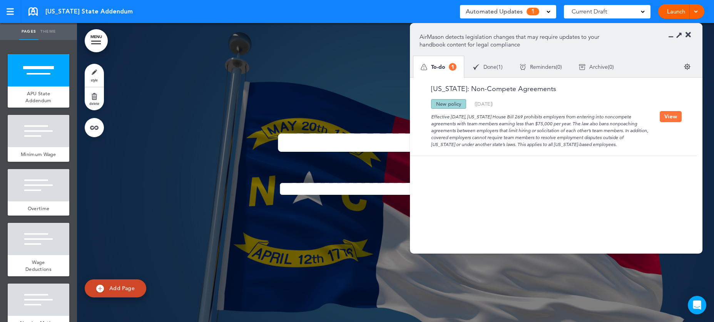
click at [671, 119] on button "View" at bounding box center [670, 116] width 22 height 11
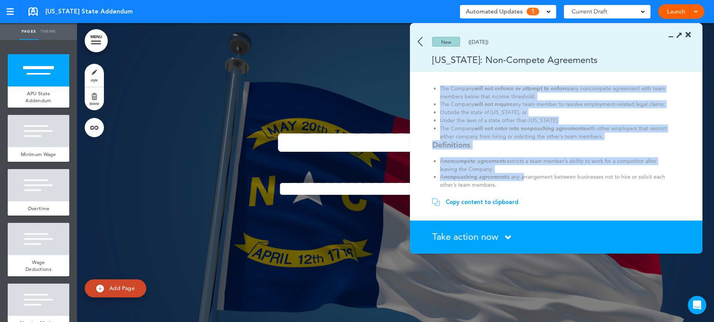
scroll to position [97, 0]
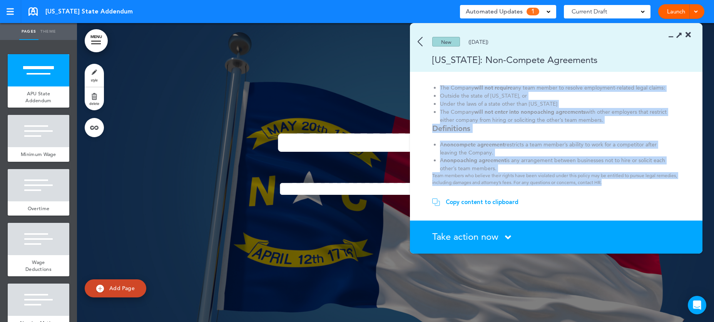
drag, startPoint x: 455, startPoint y: 104, endPoint x: 496, endPoint y: 99, distance: 41.5
click at [611, 183] on div "Noncompete and Nonpoaching Agreement Restrictions The Company complies with Nor…" at bounding box center [557, 92] width 250 height 190
copy div "Noncompete and Nonpoaching Agreement Restrictions The Company complies with Nor…"
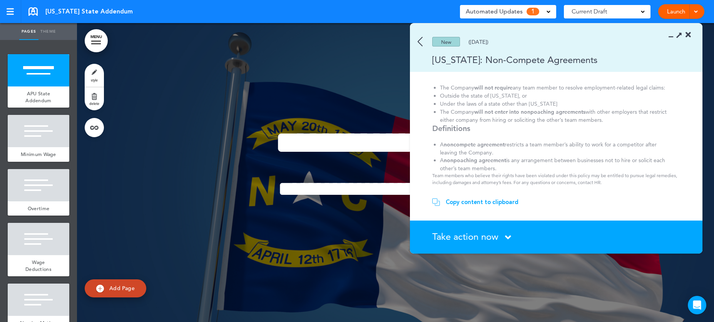
click at [423, 40] on div "New (06/14/2025)" at bounding box center [545, 42] width 270 height 10
click at [424, 38] on div "New (06/14/2025)" at bounding box center [545, 42] width 270 height 10
click at [29, 13] on link at bounding box center [32, 11] width 9 height 8
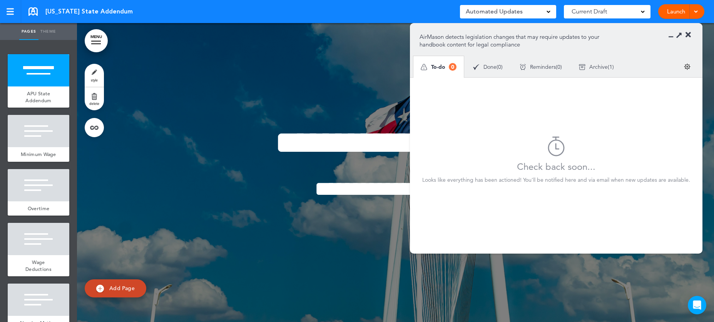
click at [36, 13] on link at bounding box center [32, 11] width 9 height 8
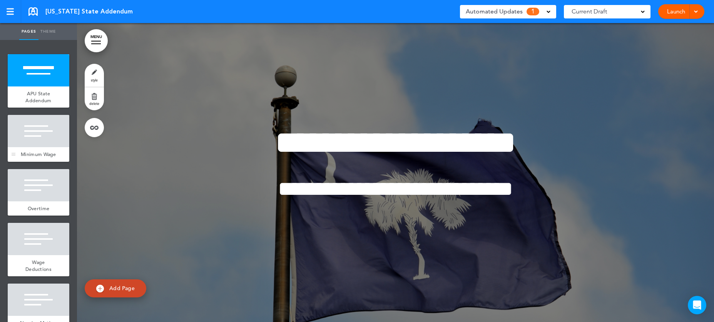
click at [44, 135] on div at bounding box center [39, 131] width 62 height 32
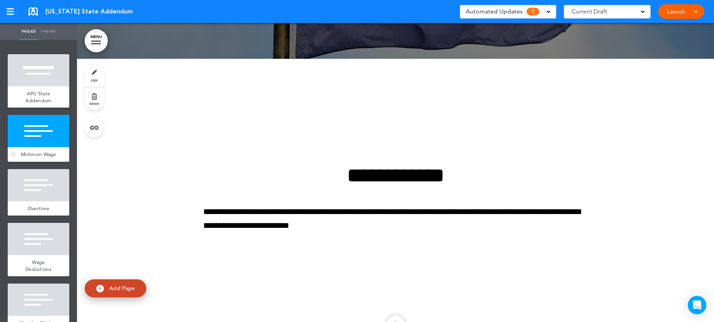
scroll to position [299, 0]
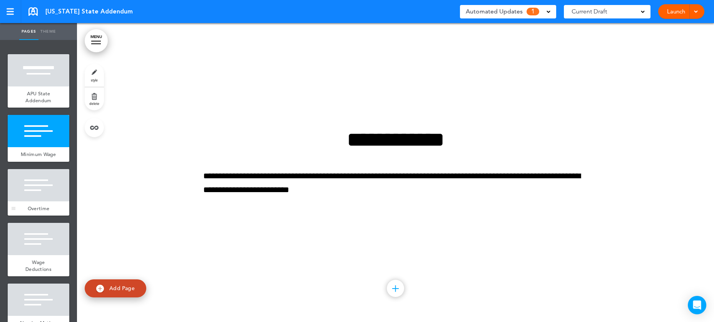
click at [43, 180] on div at bounding box center [39, 185] width 62 height 32
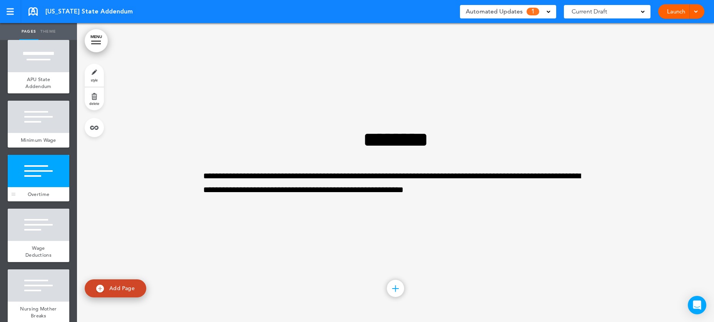
scroll to position [32, 0]
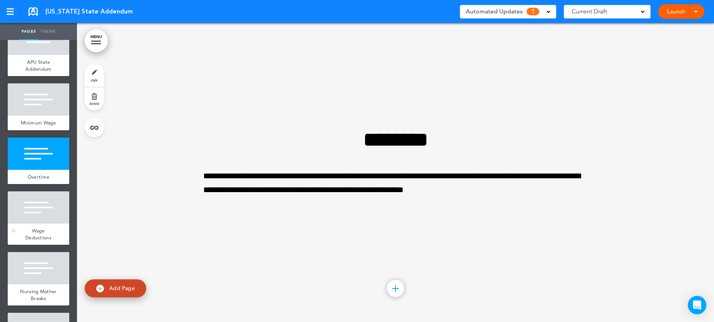
click at [36, 221] on div at bounding box center [39, 208] width 62 height 32
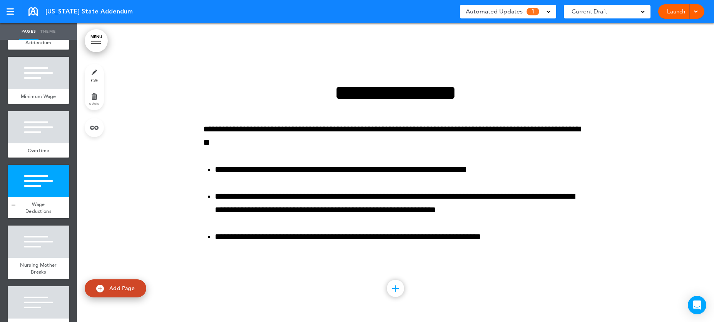
scroll to position [60, 0]
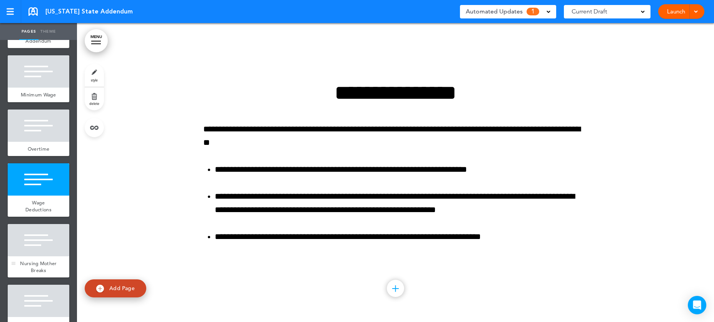
click at [38, 257] on div at bounding box center [39, 240] width 62 height 32
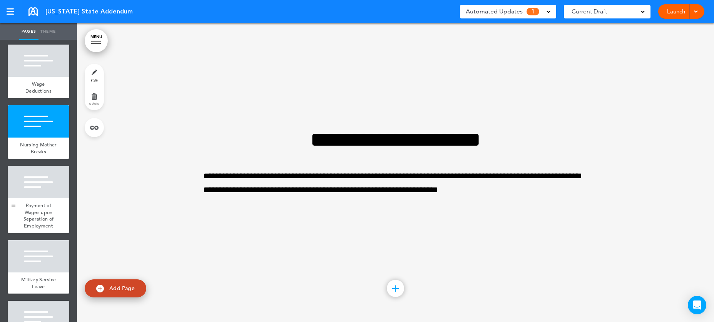
scroll to position [180, 0]
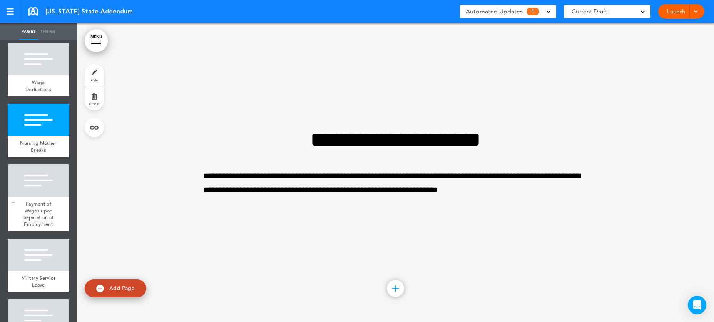
click at [43, 217] on span "Payment of Wages upon Separation of Employment" at bounding box center [38, 214] width 30 height 27
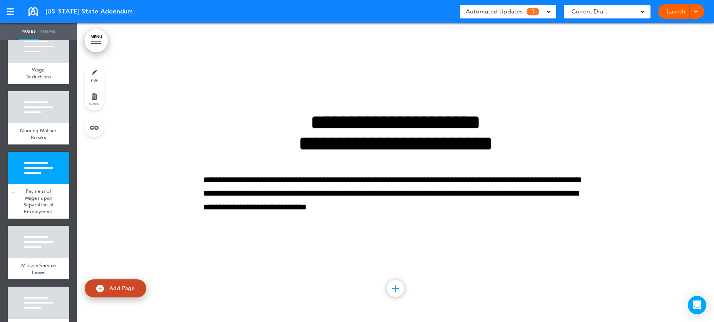
scroll to position [213, 0]
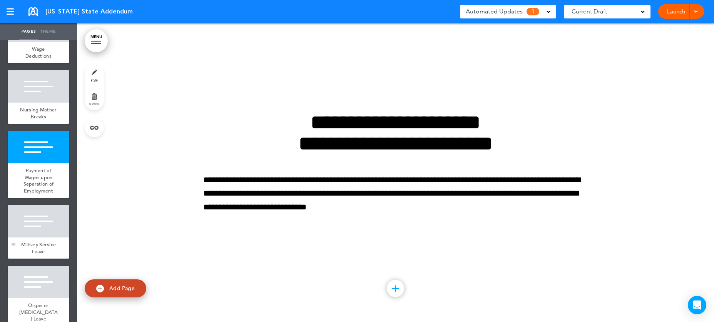
click at [44, 238] on div at bounding box center [39, 221] width 62 height 32
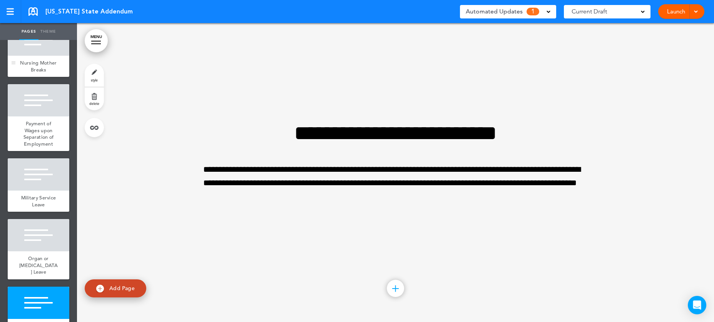
scroll to position [307, 0]
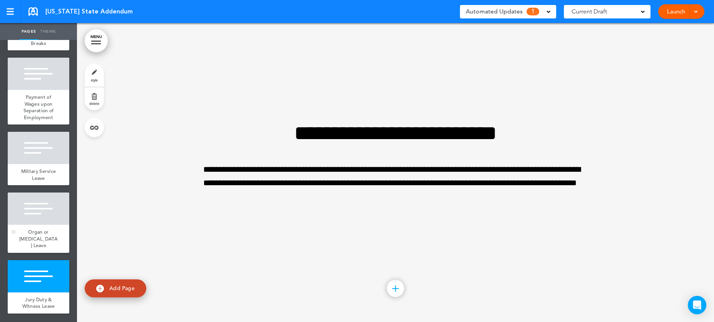
click at [50, 206] on div at bounding box center [39, 209] width 62 height 32
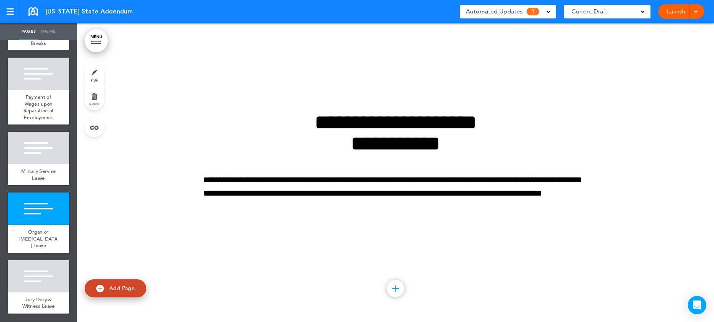
scroll to position [295, 0]
click at [38, 174] on span "Military Service Leave" at bounding box center [38, 174] width 35 height 13
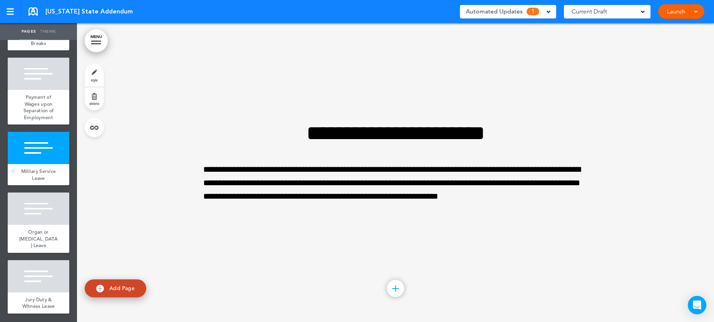
scroll to position [294, 0]
click at [37, 105] on span "Payment of Wages upon Separation of Employment" at bounding box center [38, 107] width 30 height 27
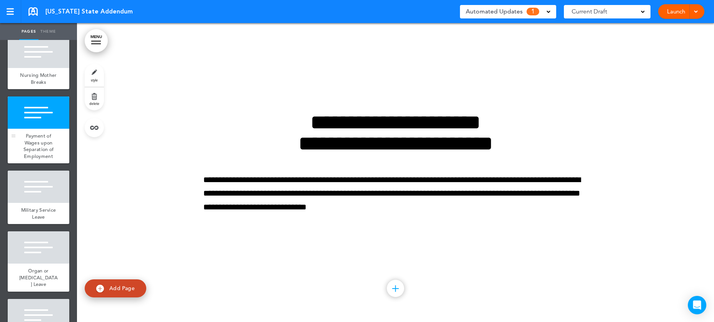
scroll to position [237, 0]
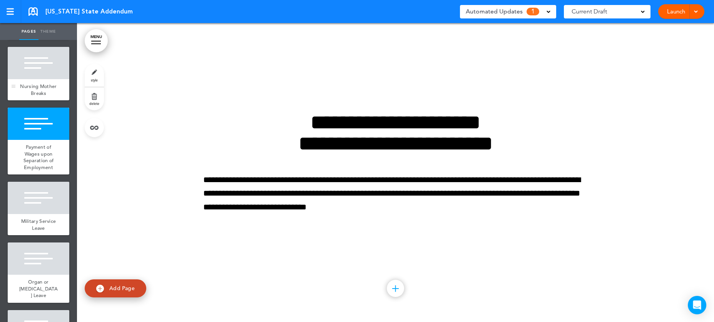
click at [38, 89] on div "Nursing Mother Breaks" at bounding box center [39, 89] width 62 height 21
